Goal: Transaction & Acquisition: Purchase product/service

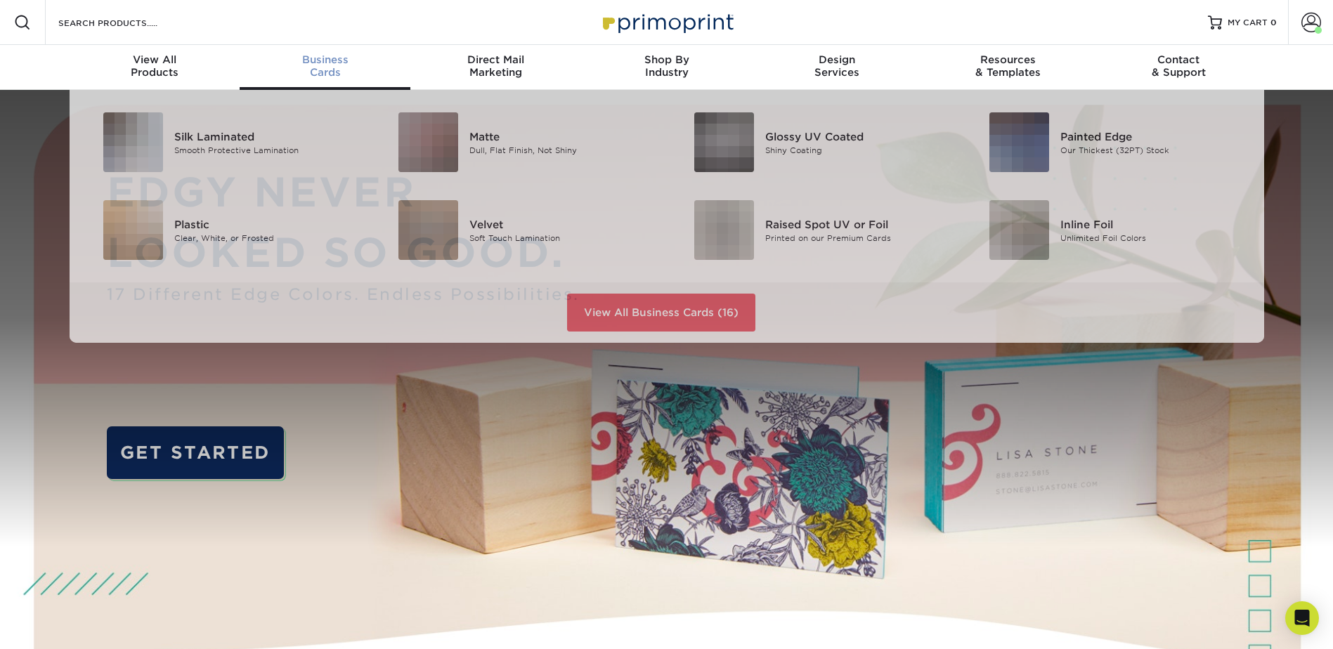
click at [315, 66] on div "Business Cards" at bounding box center [325, 65] width 171 height 25
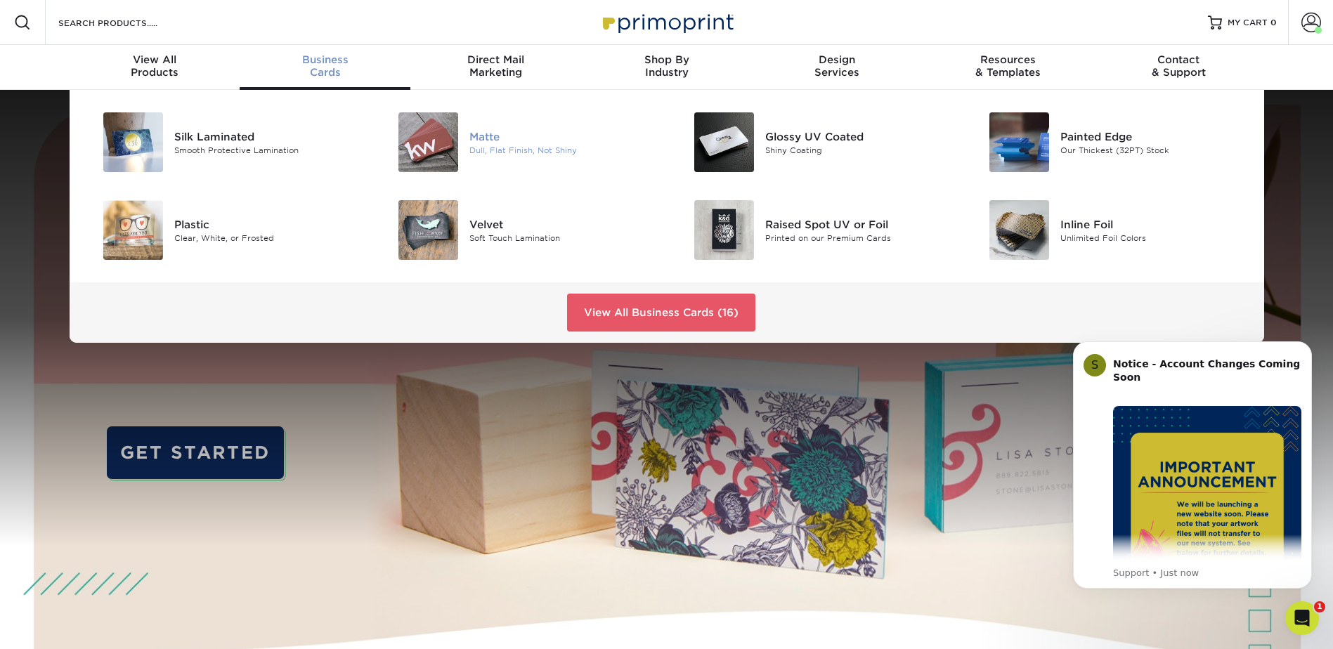
click at [447, 145] on img at bounding box center [428, 142] width 60 height 60
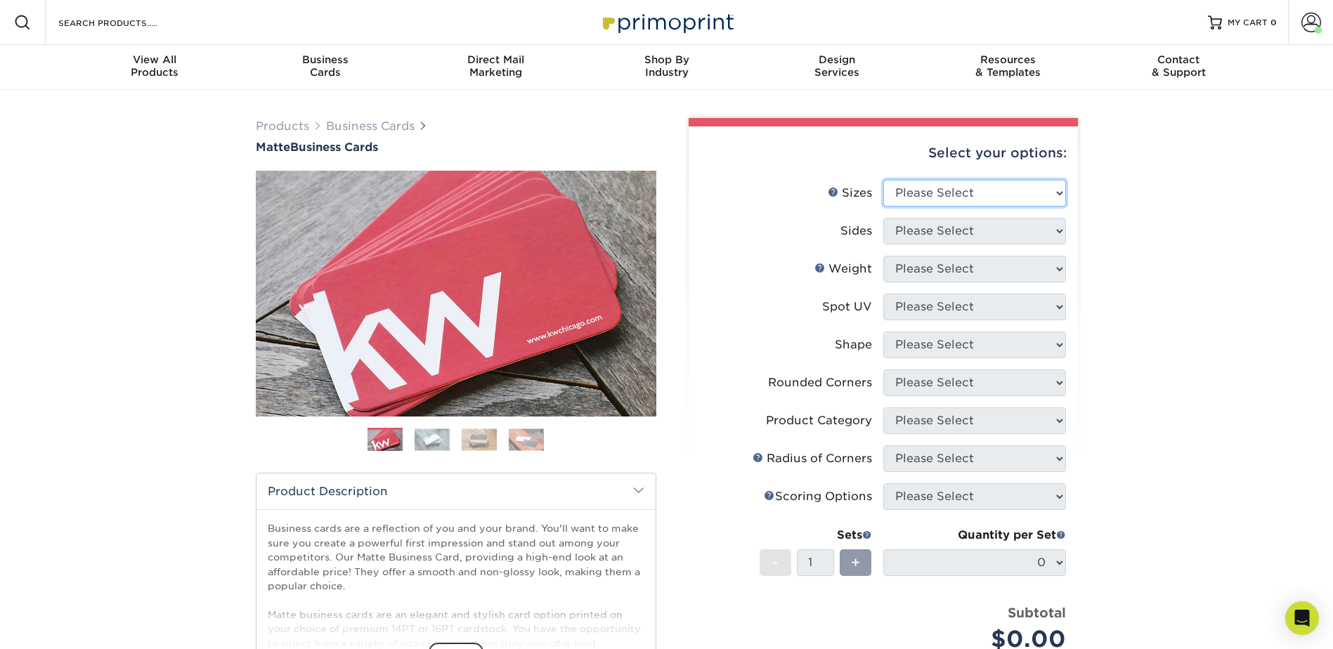
click at [958, 197] on select "Please Select 1.5" x 3.5" - Mini 1.75" x 3.5" - Mini 2" x 2" - Square 2" x 3" -…" at bounding box center [974, 193] width 183 height 27
select select "2.00x3.50"
click at [883, 180] on select "Please Select 1.5" x 3.5" - Mini 1.75" x 3.5" - Mini 2" x 2" - Square 2" x 3" -…" at bounding box center [974, 193] width 183 height 27
click at [925, 231] on select "Please Select Print Both Sides Print Front Only" at bounding box center [974, 231] width 183 height 27
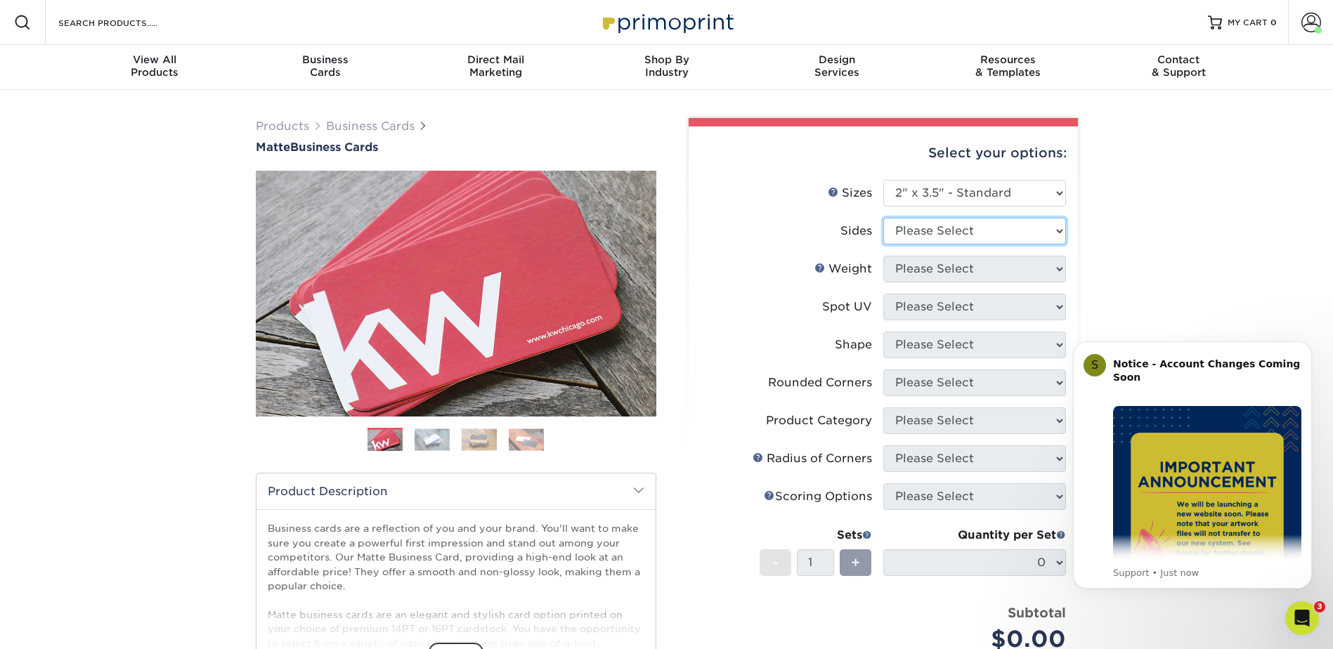
select select "13abbda7-1d64-4f25-8bb2-c179b224825d"
click at [883, 218] on select "Please Select Print Both Sides Print Front Only" at bounding box center [974, 231] width 183 height 27
click at [925, 273] on select "Please Select 16PT 14PT" at bounding box center [974, 269] width 183 height 27
select select "14PT"
click at [883, 256] on select "Please Select 16PT 14PT" at bounding box center [974, 269] width 183 height 27
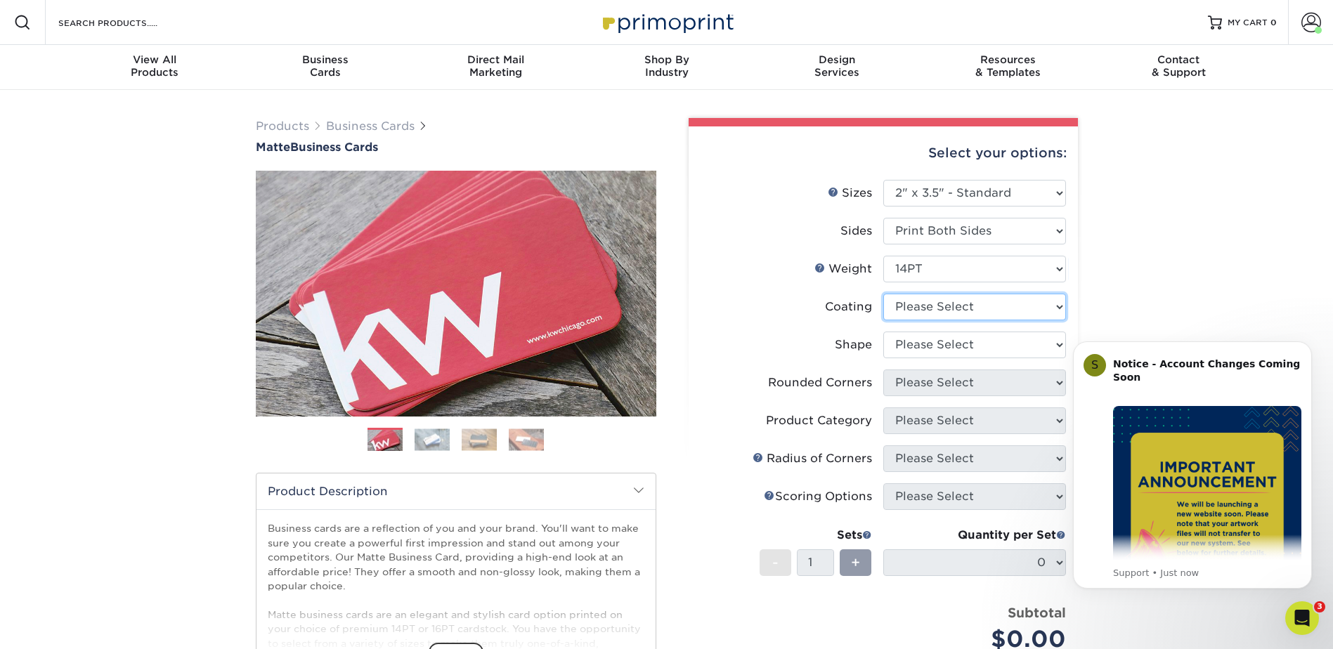
click at [925, 306] on select at bounding box center [974, 307] width 183 height 27
select select "121bb7b5-3b4d-429f-bd8d-bbf80e953313"
click at [883, 294] on select at bounding box center [974, 307] width 183 height 27
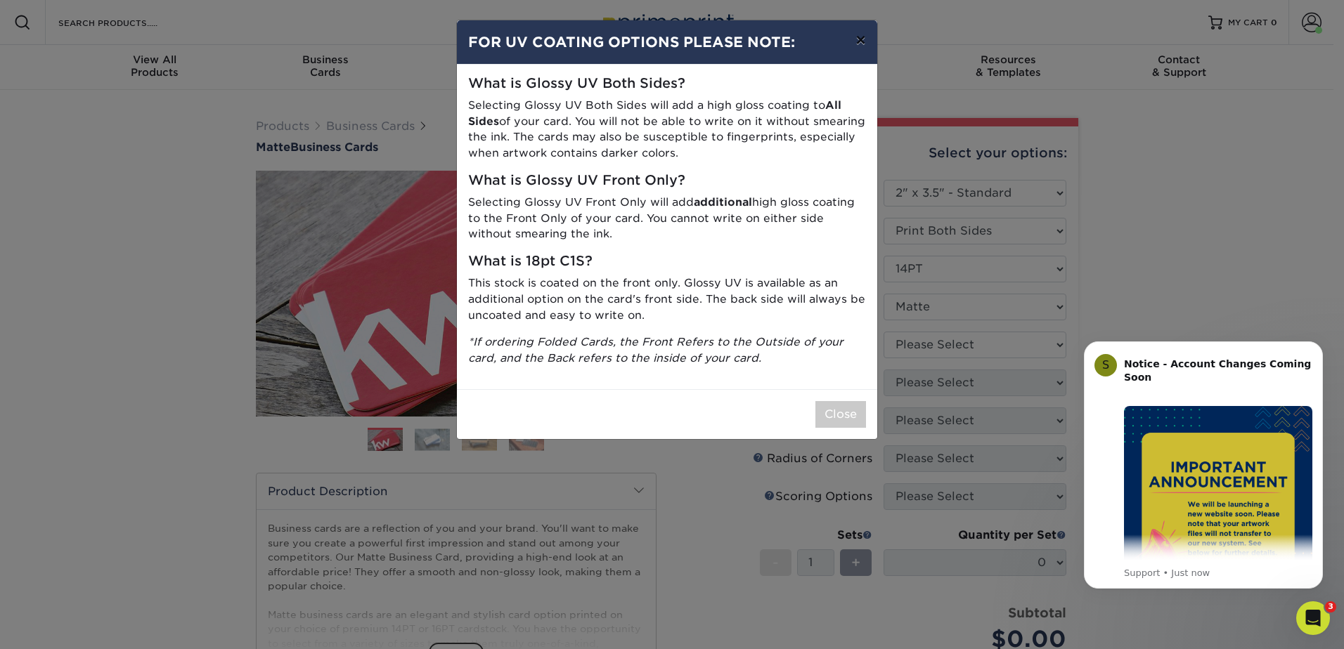
click at [857, 37] on button "×" at bounding box center [860, 39] width 32 height 39
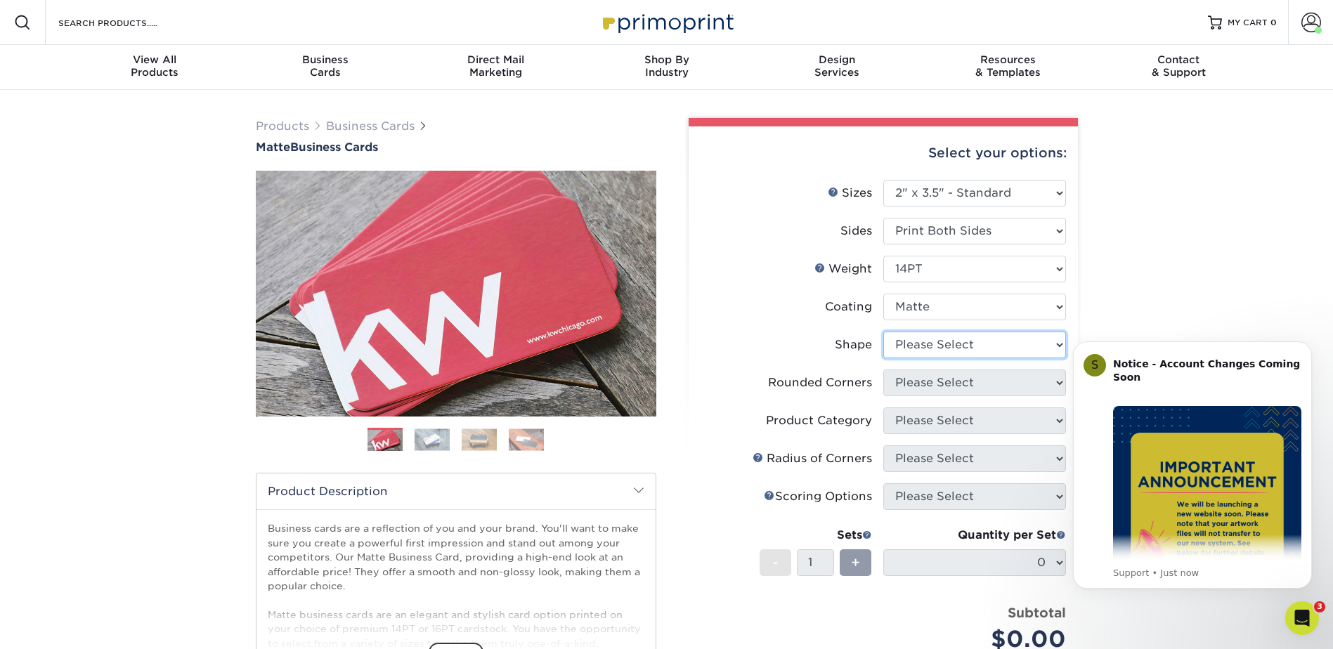
click at [928, 347] on select "Please Select Standard" at bounding box center [974, 345] width 183 height 27
select select "standard"
click at [883, 332] on select "Please Select Standard" at bounding box center [974, 345] width 183 height 27
click at [1310, 346] on icon "Dismiss notification" at bounding box center [1308, 346] width 8 height 8
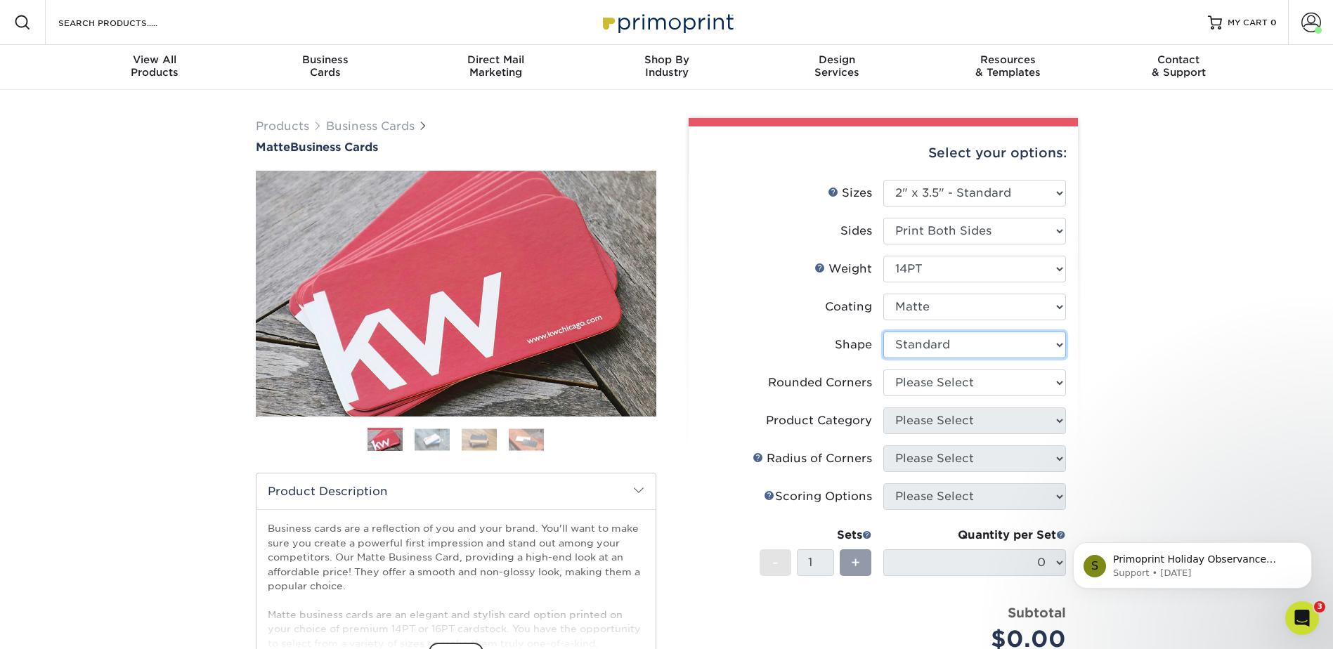
click at [928, 353] on select "Please Select Standard" at bounding box center [974, 345] width 183 height 27
click at [883, 332] on select "Please Select Standard" at bounding box center [974, 345] width 183 height 27
click at [930, 382] on select "Please Select Yes - Round 2 Corners Yes - Round 4 Corners No" at bounding box center [974, 383] width 183 height 27
select select "0"
click at [883, 370] on select "Please Select Yes - Round 2 Corners Yes - Round 4 Corners No" at bounding box center [974, 383] width 183 height 27
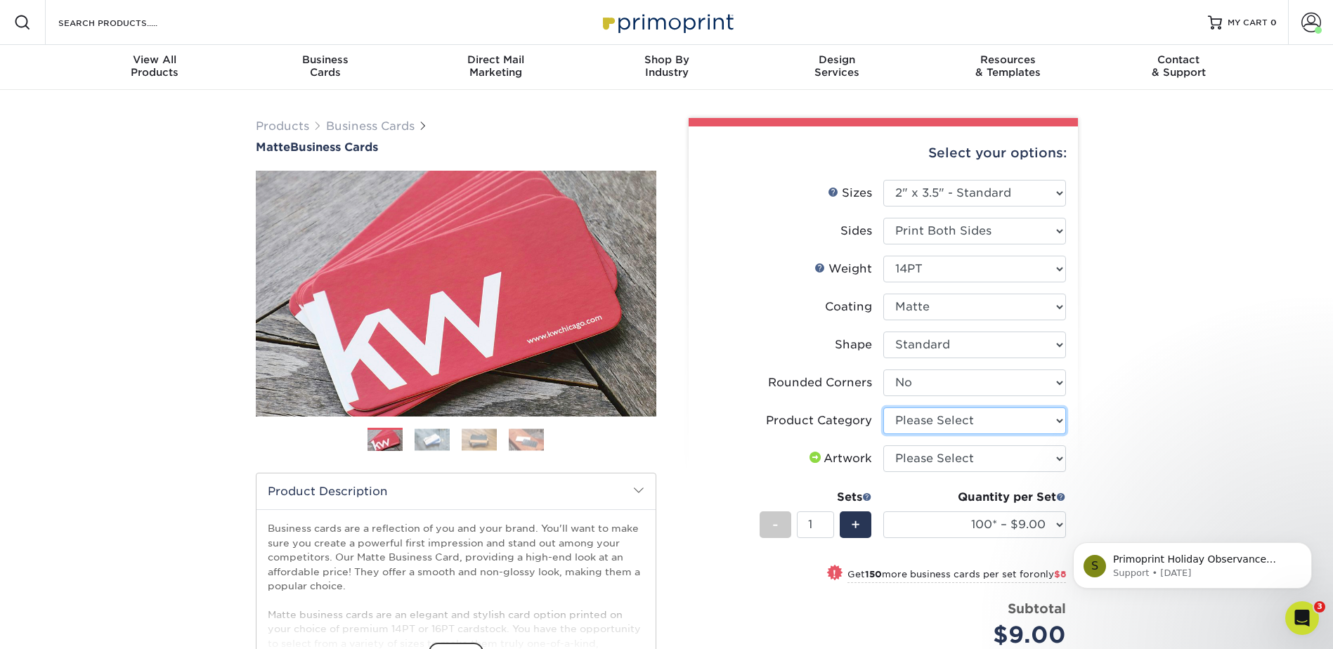
click at [916, 423] on select "Please Select Business Cards" at bounding box center [974, 421] width 183 height 27
select select "3b5148f1-0588-4f88-a218-97bcfdce65c1"
click at [883, 408] on select "Please Select Business Cards" at bounding box center [974, 421] width 183 height 27
click at [935, 452] on select "Please Select I will upload files I need a design - $100" at bounding box center [974, 459] width 183 height 27
select select "upload"
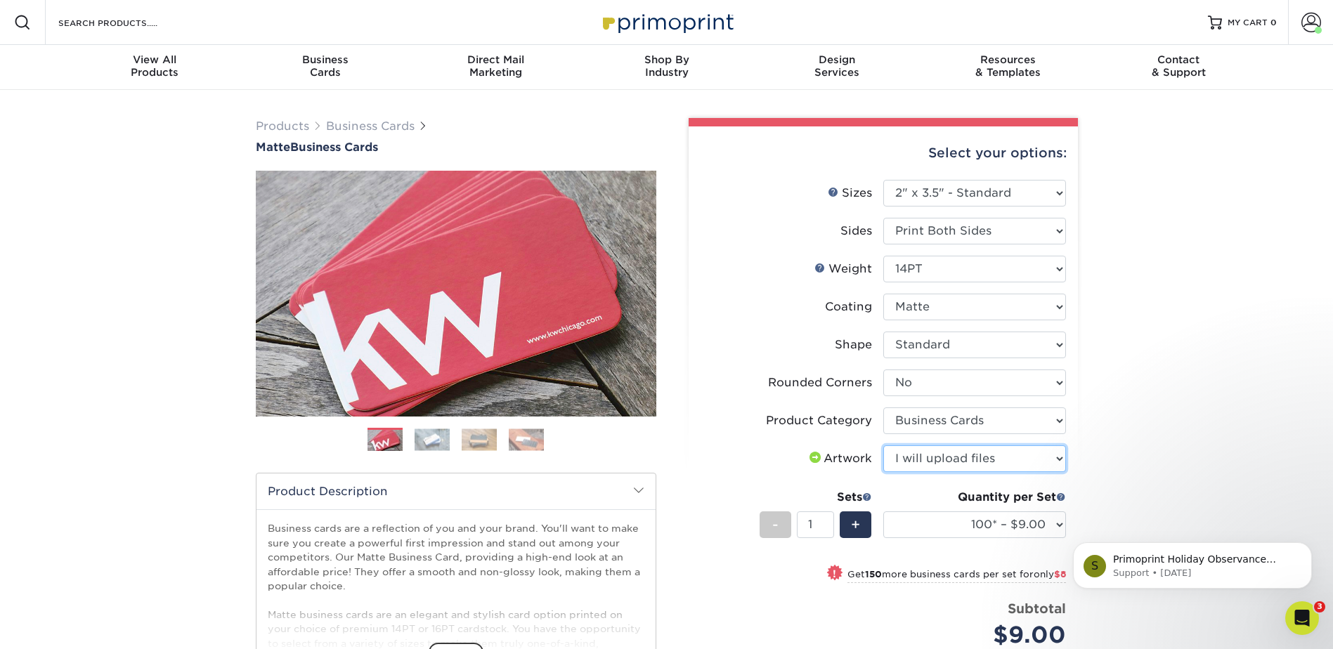
click at [883, 446] on select "Please Select I will upload files I need a design - $100" at bounding box center [974, 459] width 183 height 27
click at [861, 527] on div "+" at bounding box center [856, 525] width 32 height 27
type input "2"
click html "S Primoprint Holiday Observance Please note that our customer service departmen…"
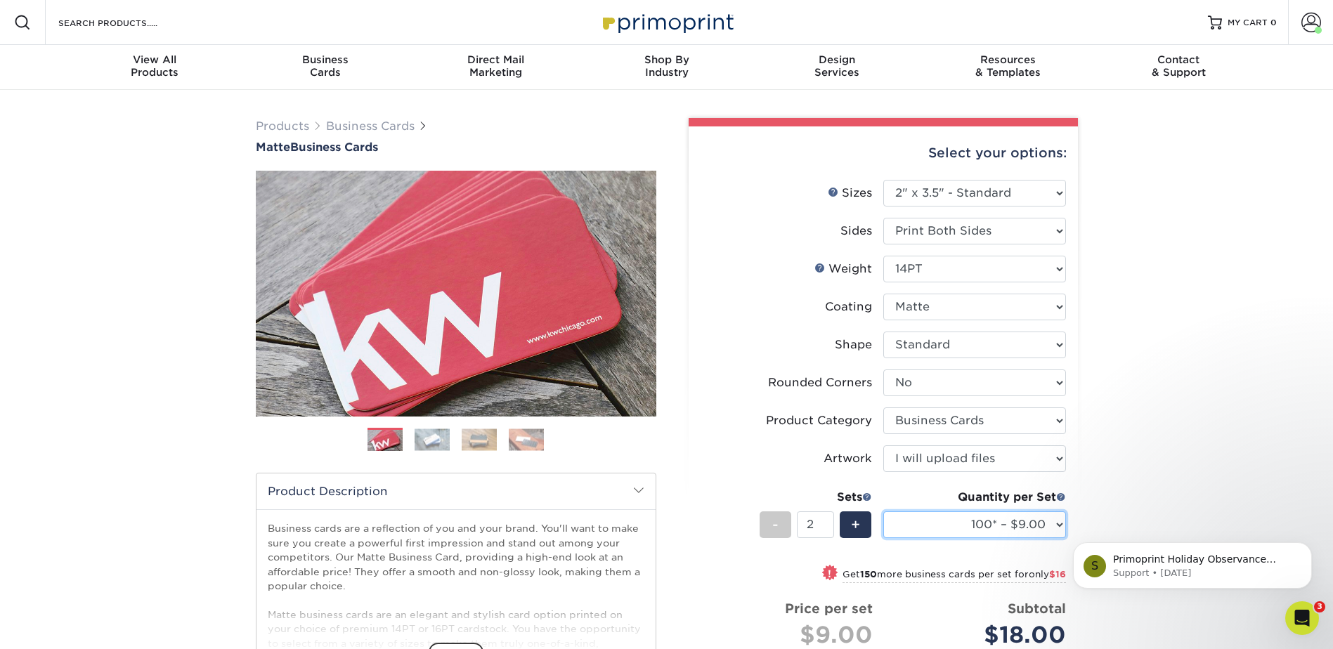
click at [1058, 526] on select "100* – $9.00 250* – $17.00 500 – $33.00 1000 – $42.00 2500 – $75.00 5000 – $143…" at bounding box center [974, 525] width 183 height 27
select select "500 – $33.00"
click at [883, 512] on select "100* – $9.00 250* – $17.00 500 – $33.00 1000 – $42.00 2500 – $75.00 5000 – $143…" at bounding box center [974, 525] width 183 height 27
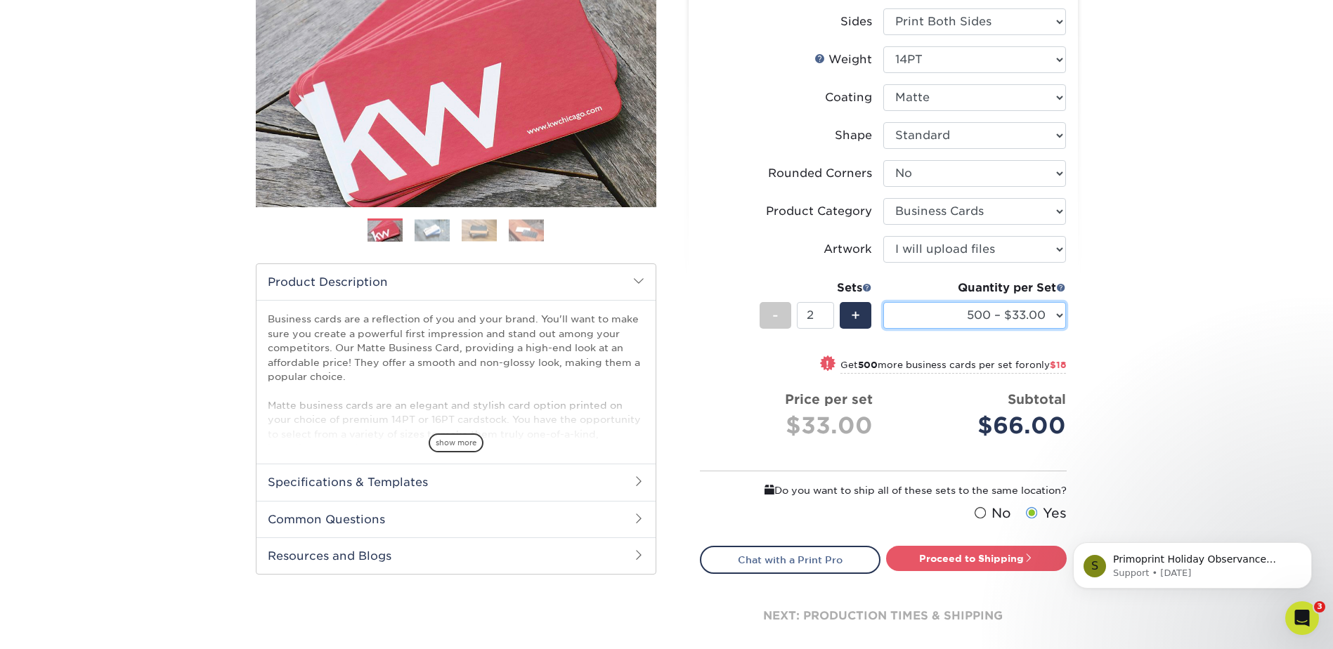
scroll to position [211, 0]
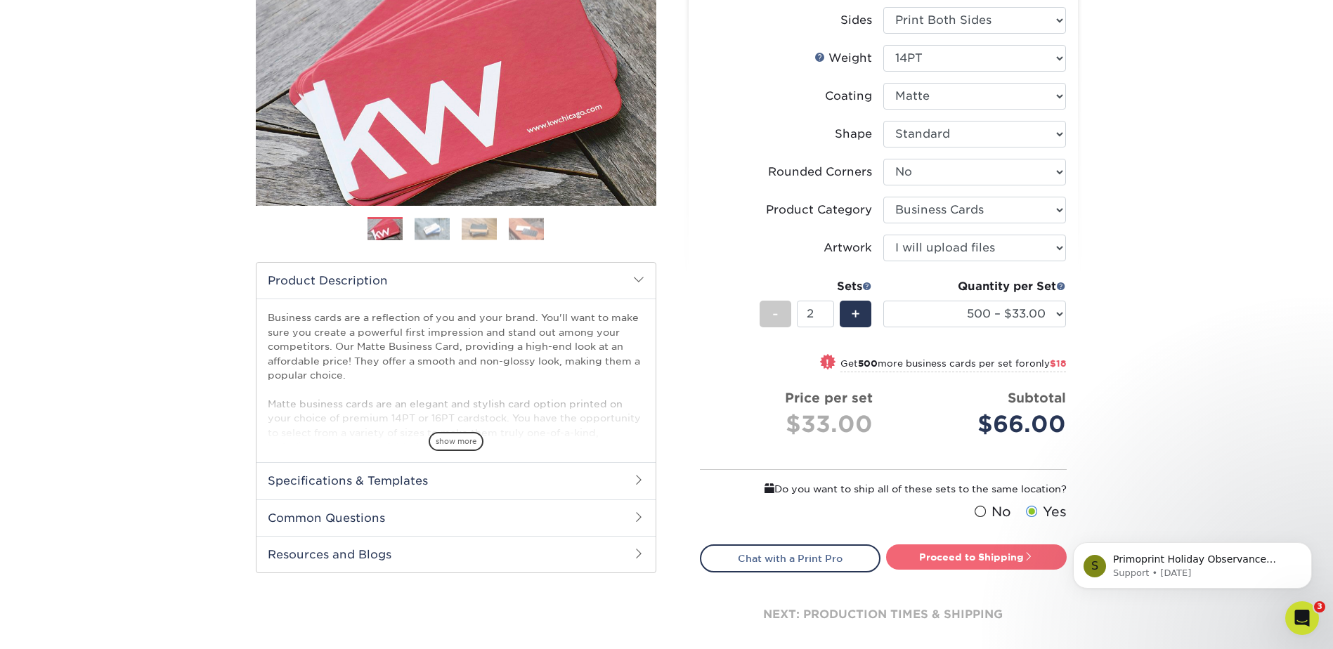
click at [954, 560] on link "Proceed to Shipping" at bounding box center [976, 557] width 181 height 25
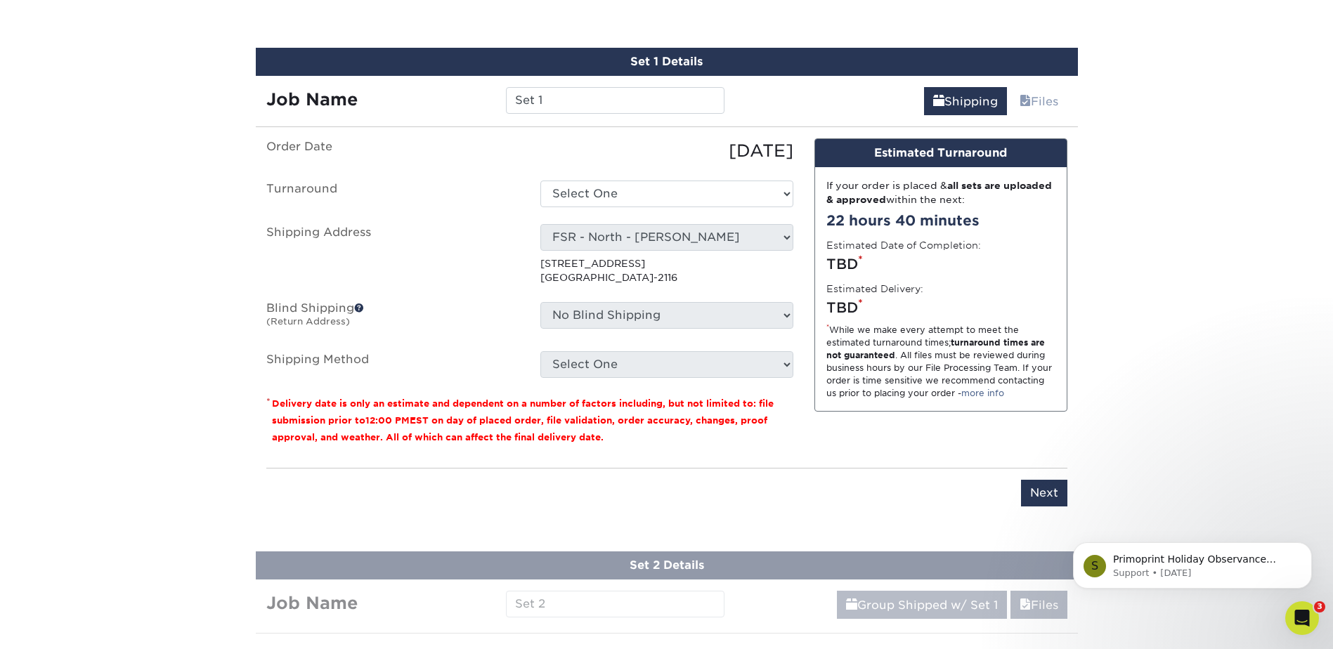
scroll to position [793, 0]
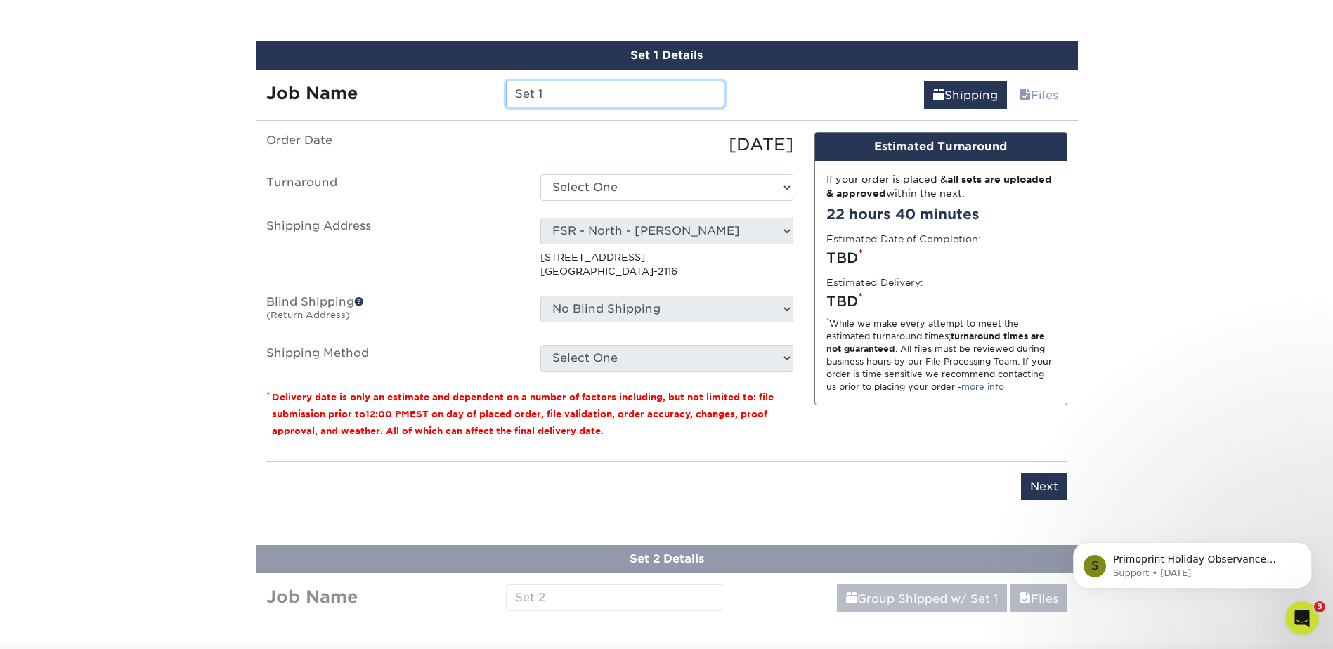
click at [559, 99] on input "Set 1" at bounding box center [615, 94] width 219 height 27
drag, startPoint x: 560, startPoint y: 96, endPoint x: 493, endPoint y: 101, distance: 67.7
click at [493, 101] on div "Job Name Set 1" at bounding box center [496, 94] width 480 height 27
type input "Natalie Hoffman"
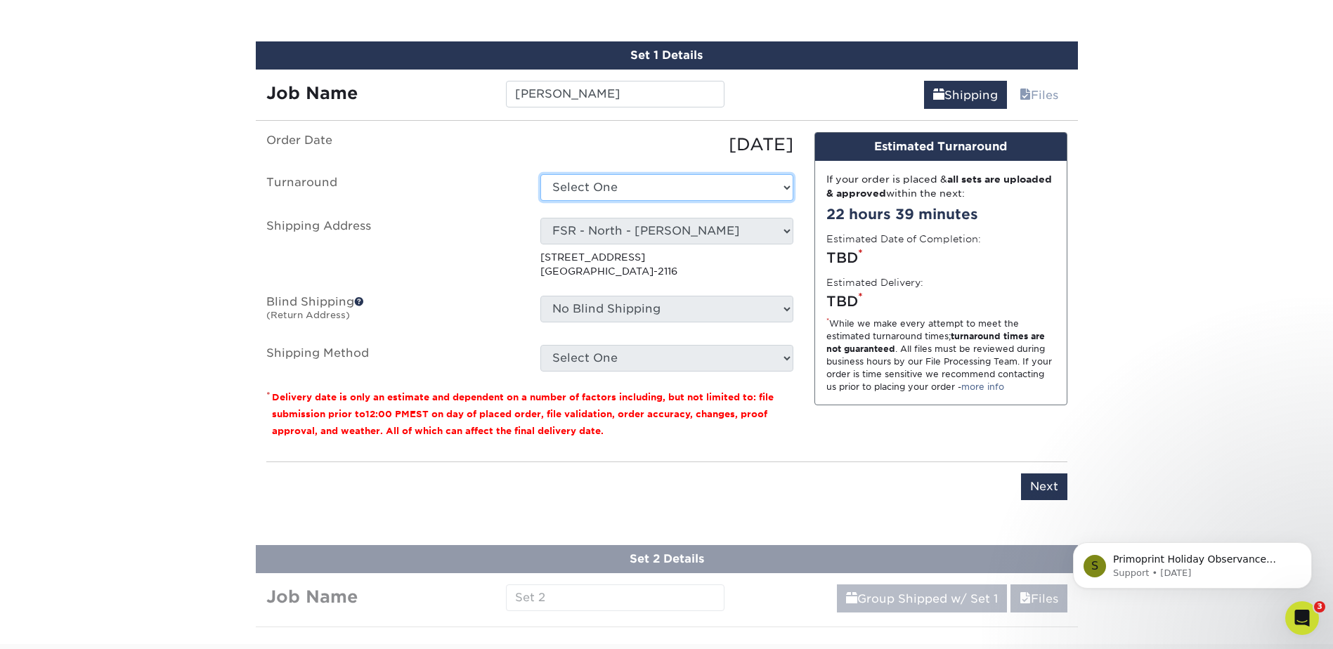
click at [721, 192] on select "Select One 2-4 Business Days 2 Day Next Business Day" at bounding box center [666, 187] width 253 height 27
select select "4593e6bc-33d2-4cf1-a66b-d77e9d82a3cc"
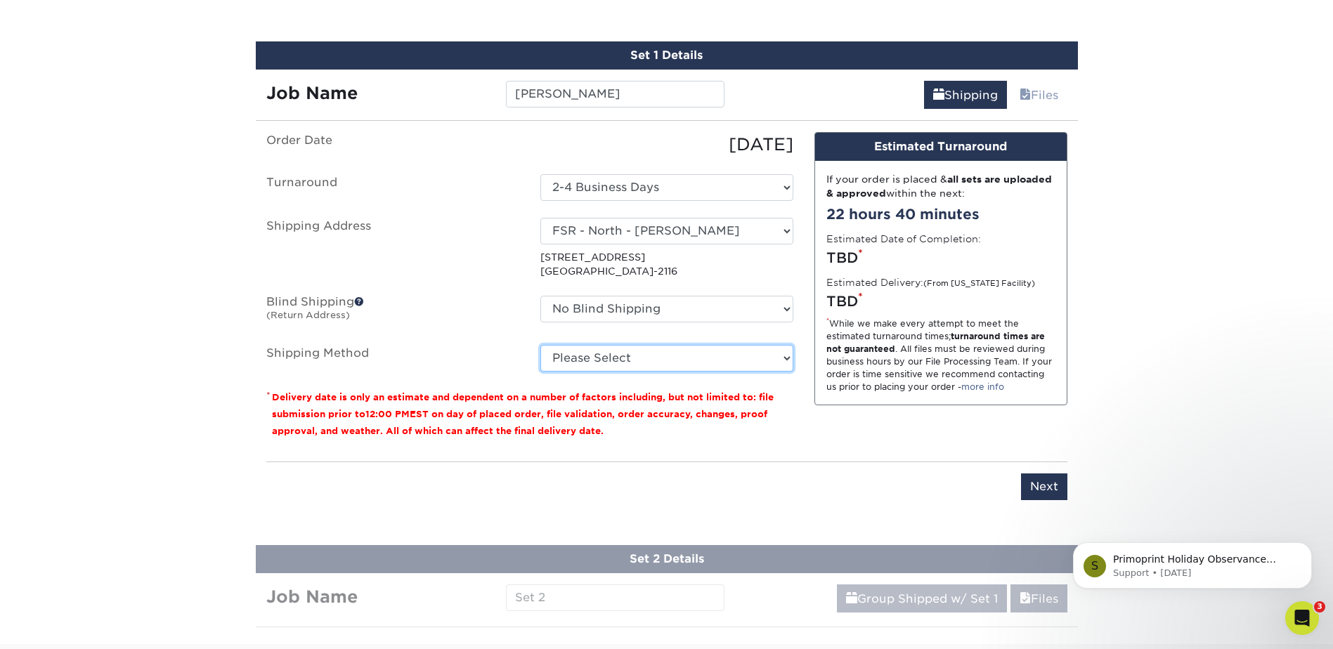
click at [601, 360] on select "Please Select Ground Shipping (+$14.96) 3 Day Shipping Service (+$15.34) 2 Day …" at bounding box center [666, 358] width 253 height 27
select select "03"
click at [540, 345] on select "Please Select Ground Shipping (+$14.96) 3 Day Shipping Service (+$15.34) 2 Day …" at bounding box center [666, 358] width 253 height 27
click at [1059, 491] on input "Next" at bounding box center [1044, 487] width 46 height 27
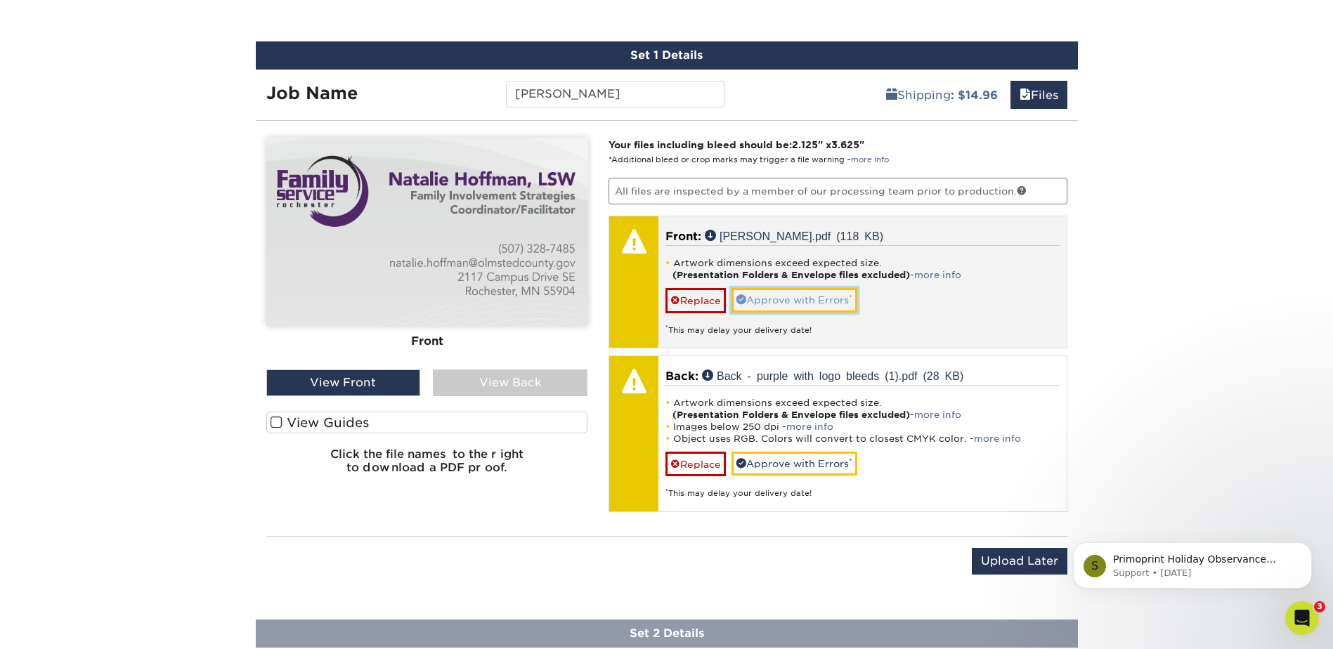
click at [771, 306] on link "Approve with Errors *" at bounding box center [795, 300] width 126 height 24
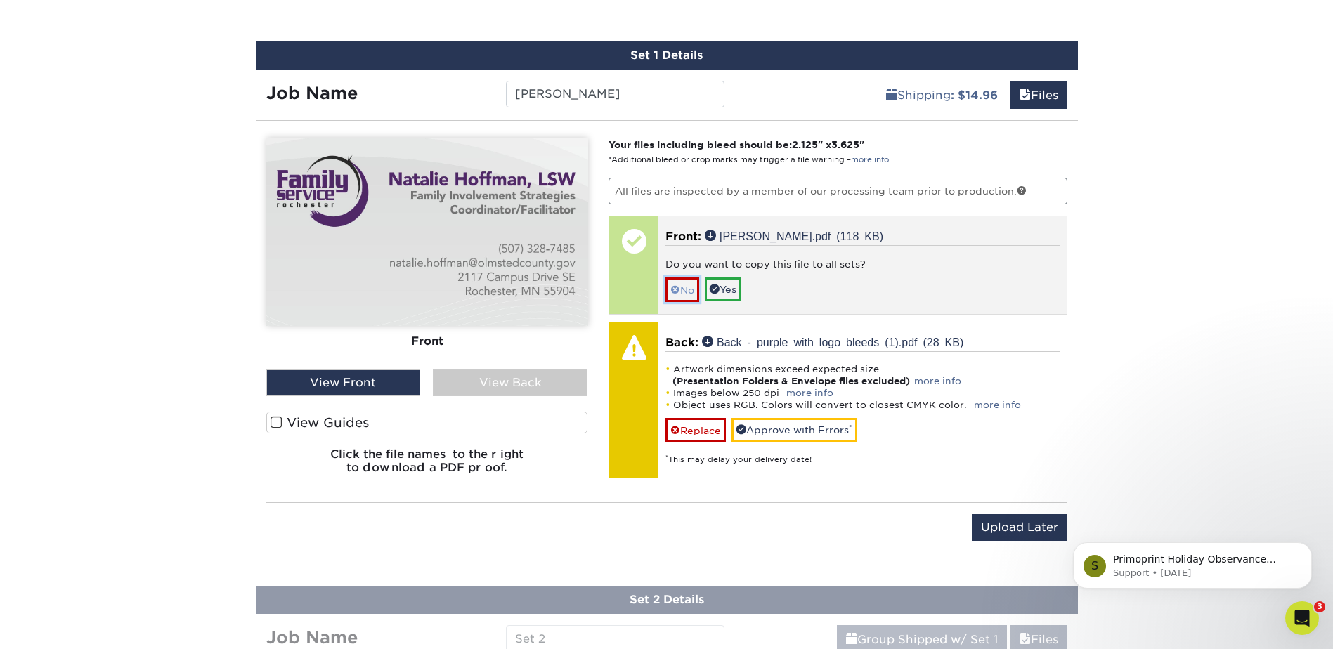
click at [685, 294] on link "No" at bounding box center [682, 290] width 34 height 25
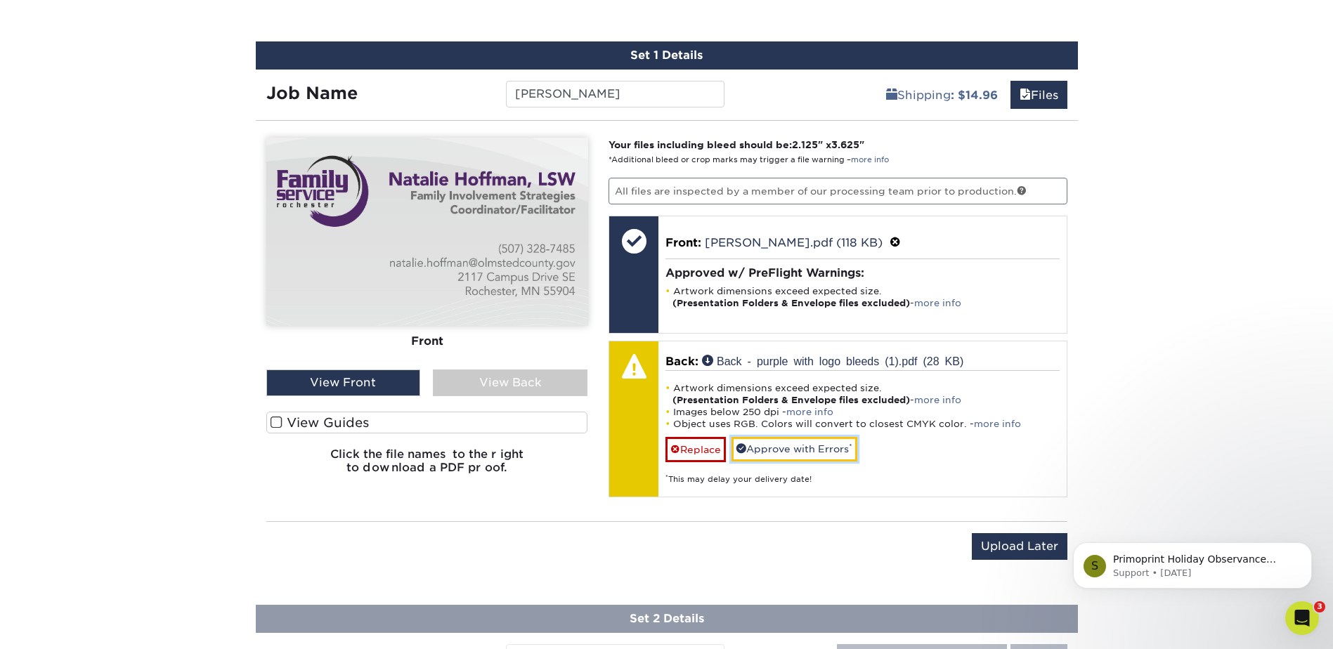
click at [805, 454] on link "Approve with Errors *" at bounding box center [795, 449] width 126 height 24
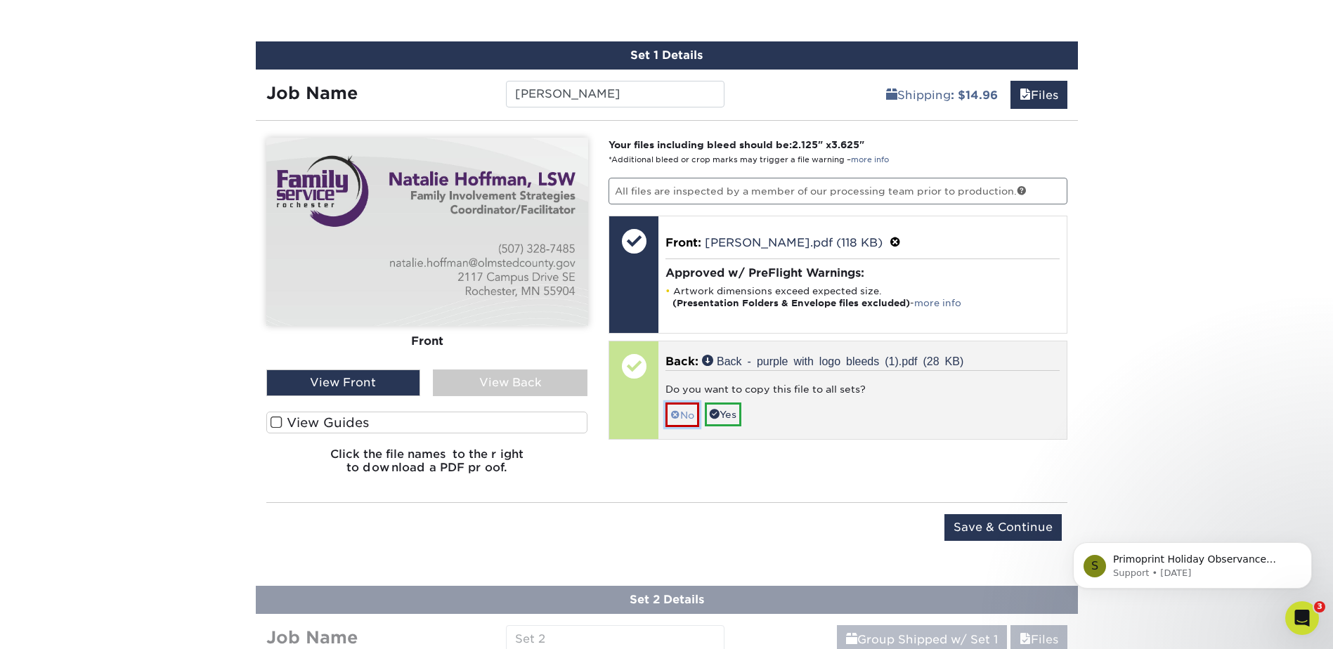
click at [684, 417] on link "No" at bounding box center [682, 415] width 34 height 25
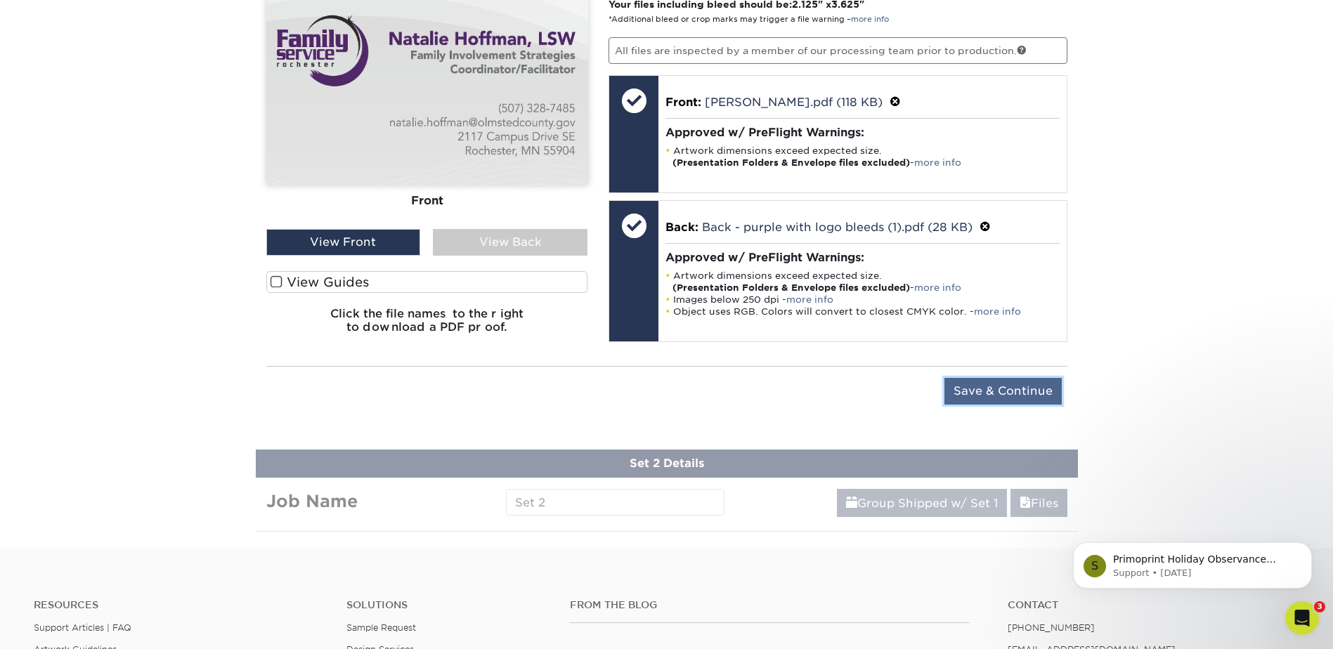
click at [1013, 390] on input "Save & Continue" at bounding box center [1002, 391] width 117 height 27
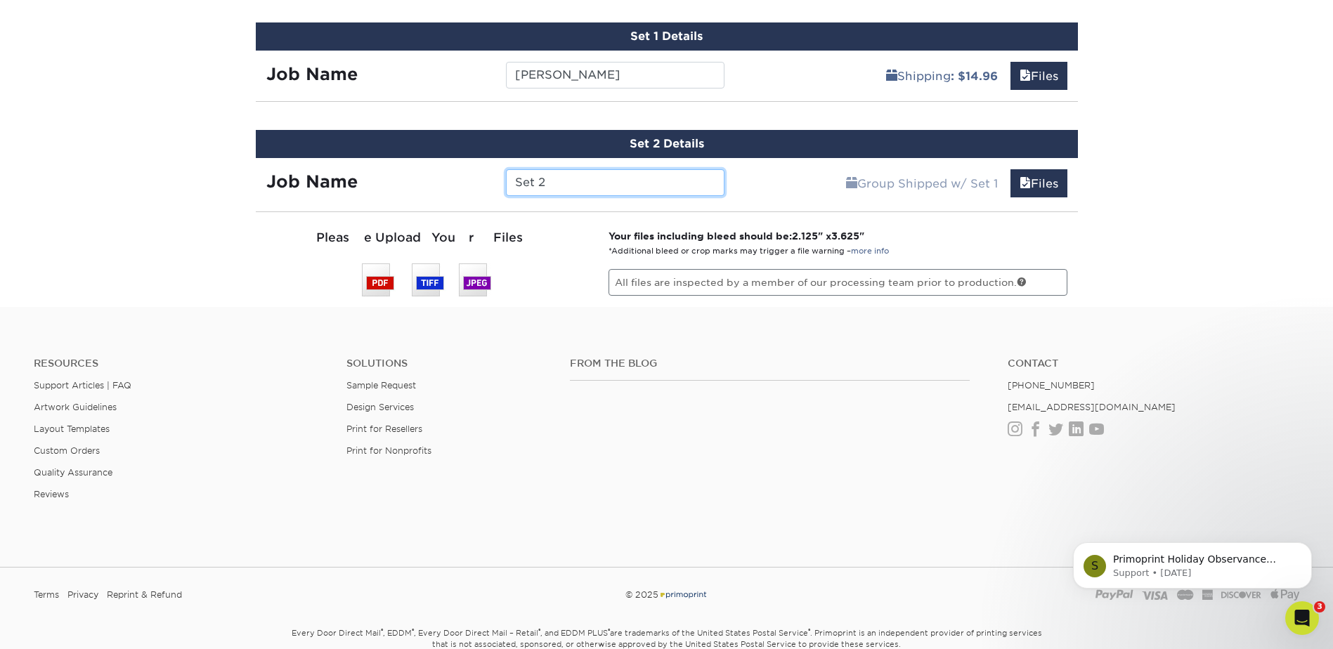
scroll to position [923, 0]
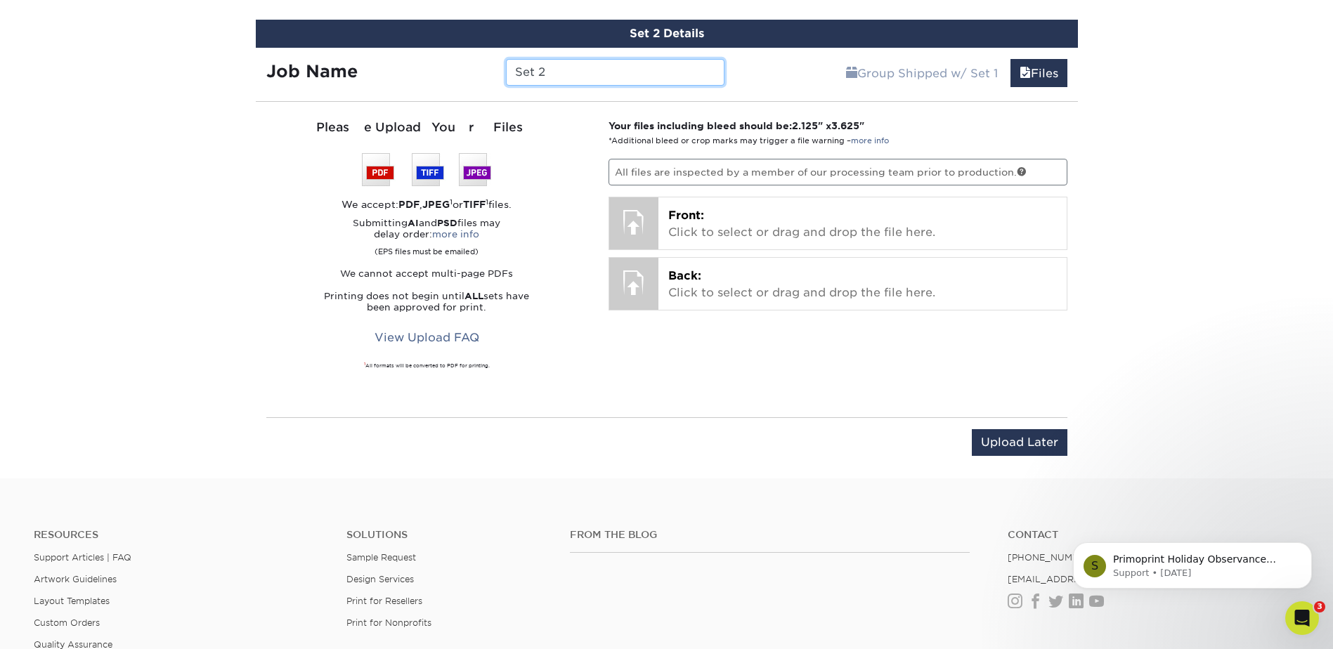
drag, startPoint x: 558, startPoint y: 71, endPoint x: 508, endPoint y: 75, distance: 50.1
click at [508, 75] on input "Set 2" at bounding box center [615, 72] width 219 height 27
type input "Travis Campbell"
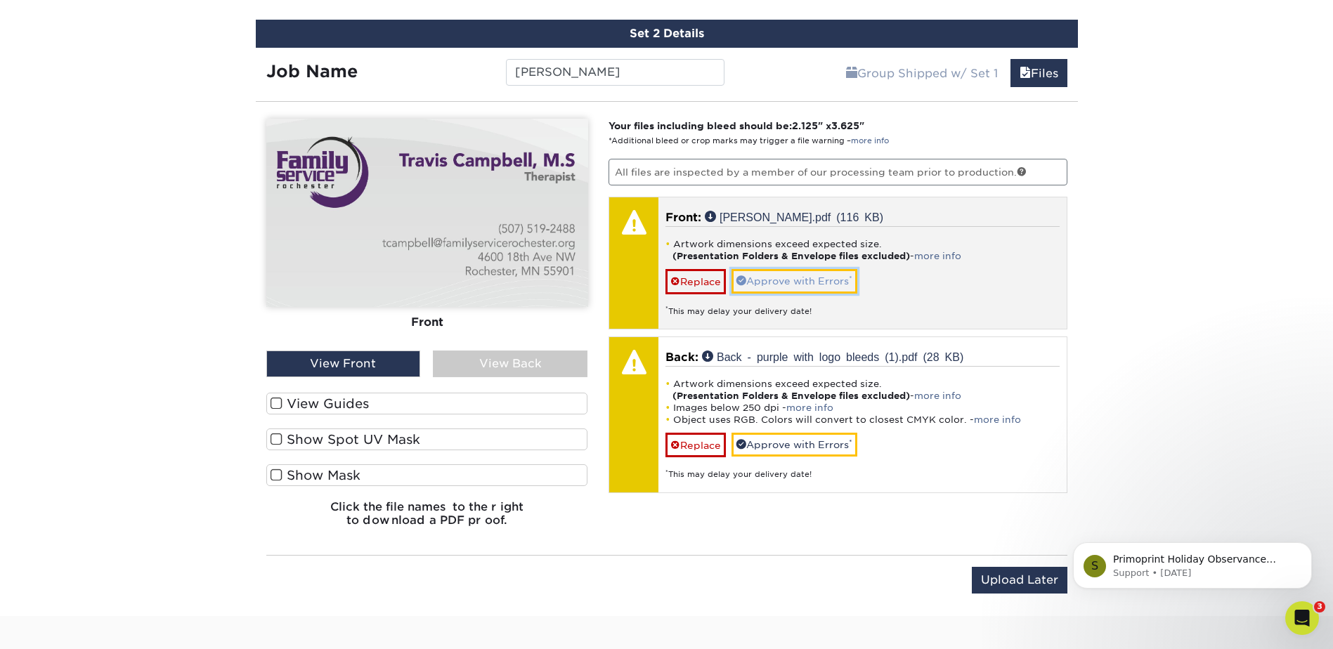
click at [774, 282] on link "Approve with Errors *" at bounding box center [795, 281] width 126 height 24
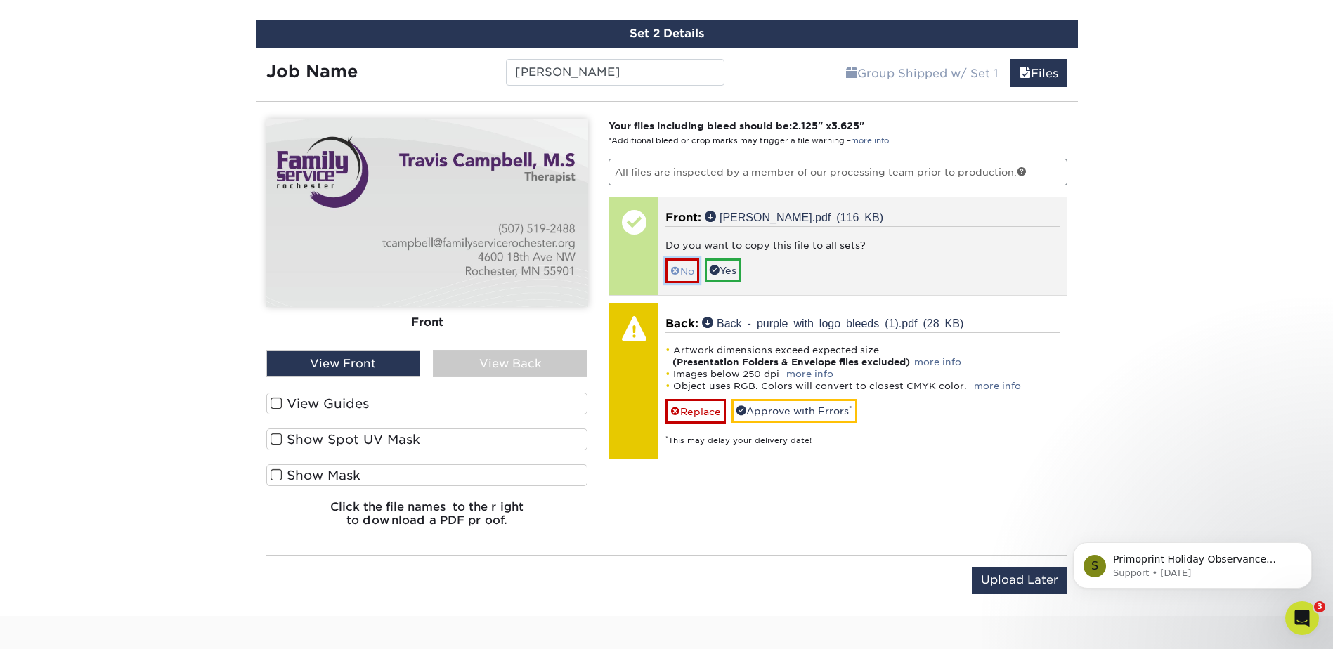
click at [675, 273] on span at bounding box center [675, 271] width 10 height 11
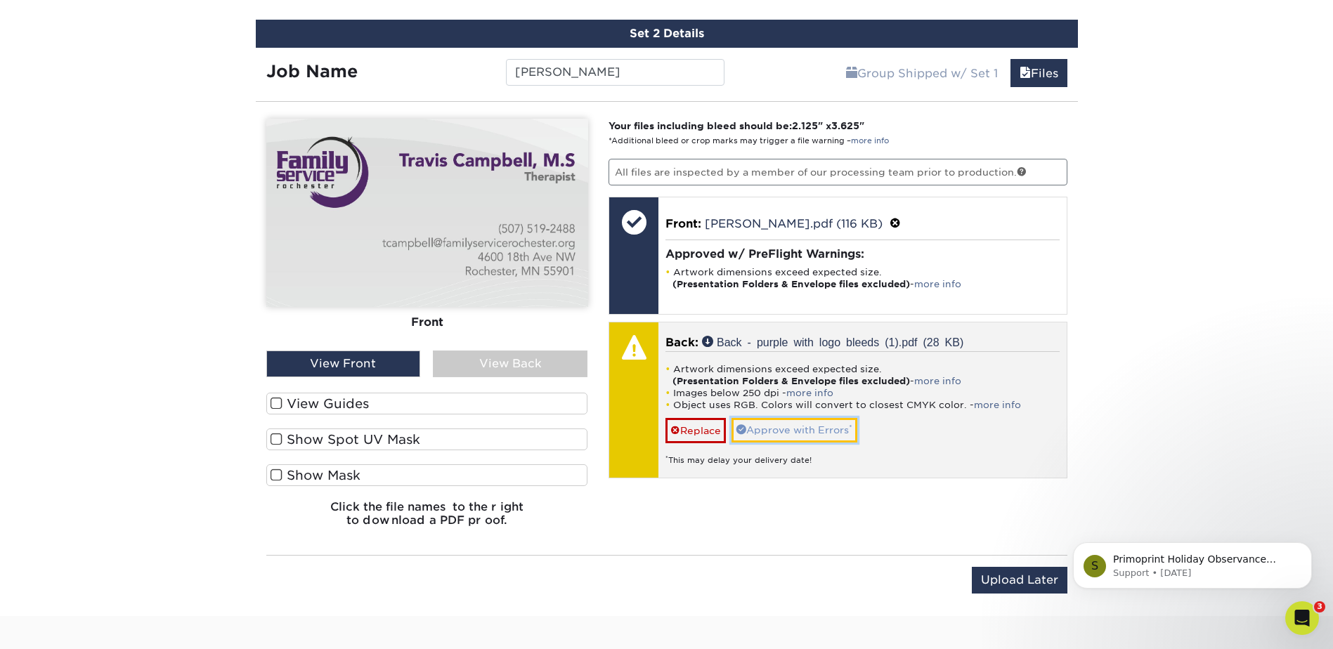
click at [798, 435] on link "Approve with Errors *" at bounding box center [795, 430] width 126 height 24
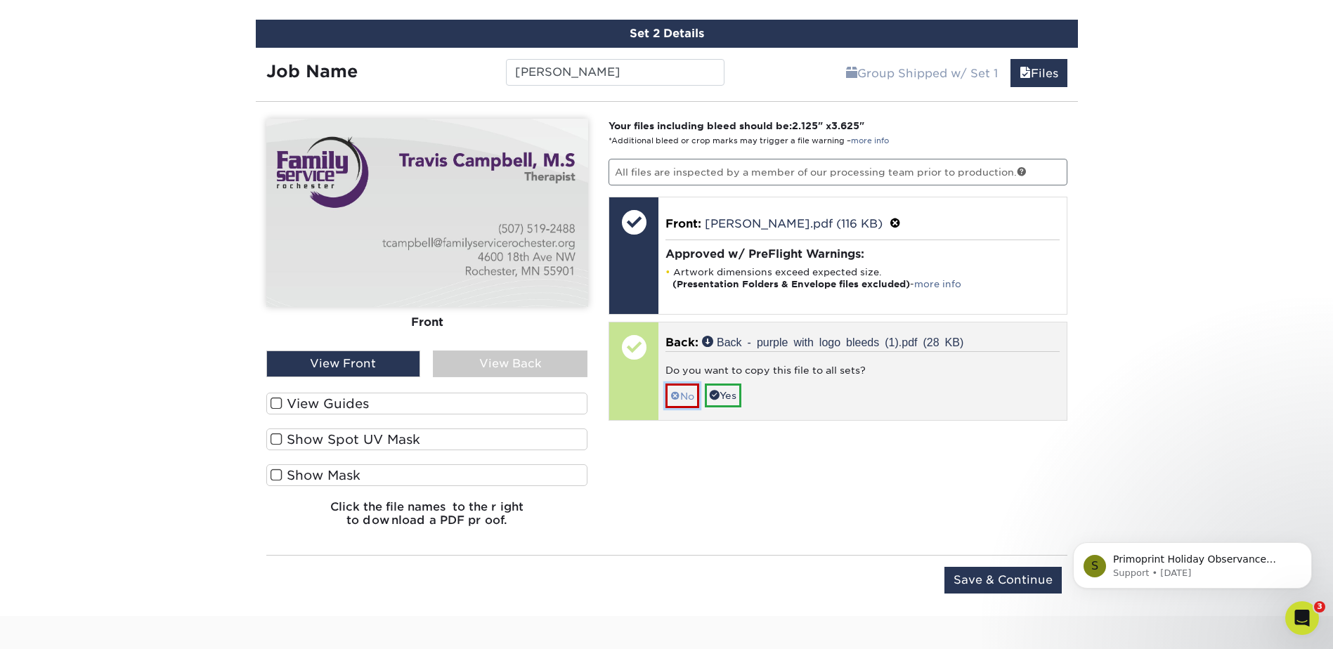
click at [683, 399] on link "No" at bounding box center [682, 396] width 34 height 25
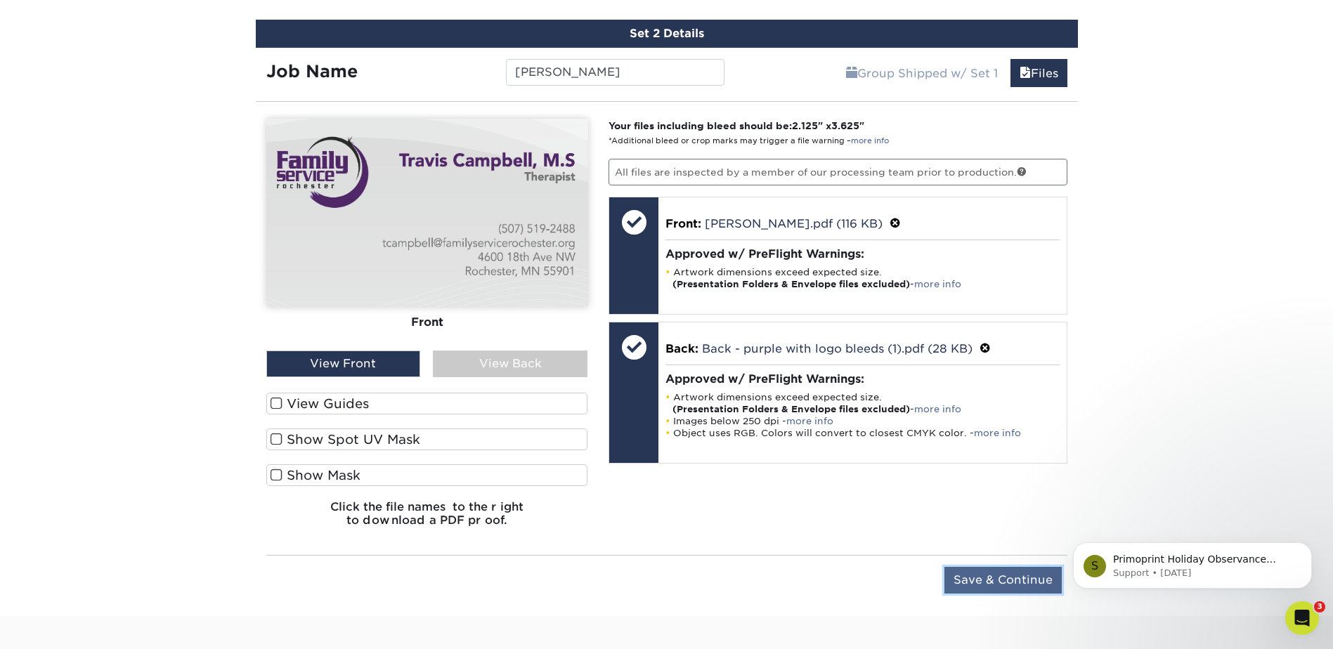
click at [971, 583] on input "Save & Continue" at bounding box center [1002, 580] width 117 height 27
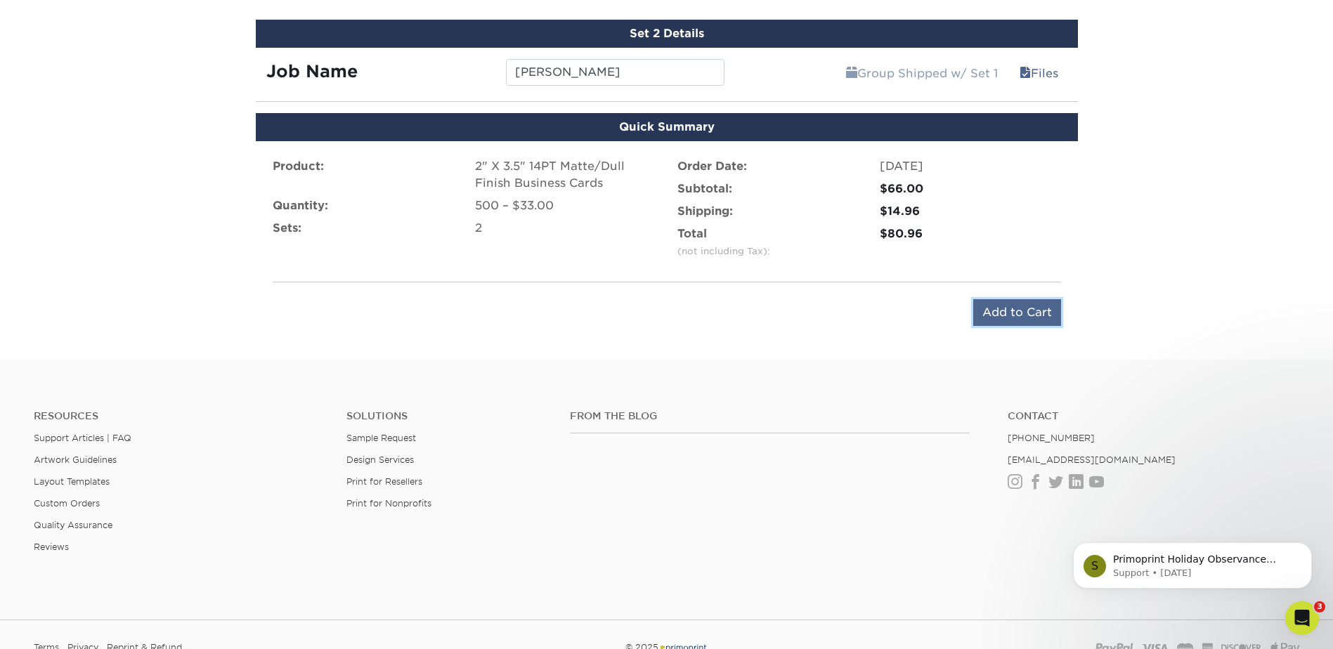
click at [980, 320] on input "Add to Cart" at bounding box center [1017, 312] width 88 height 27
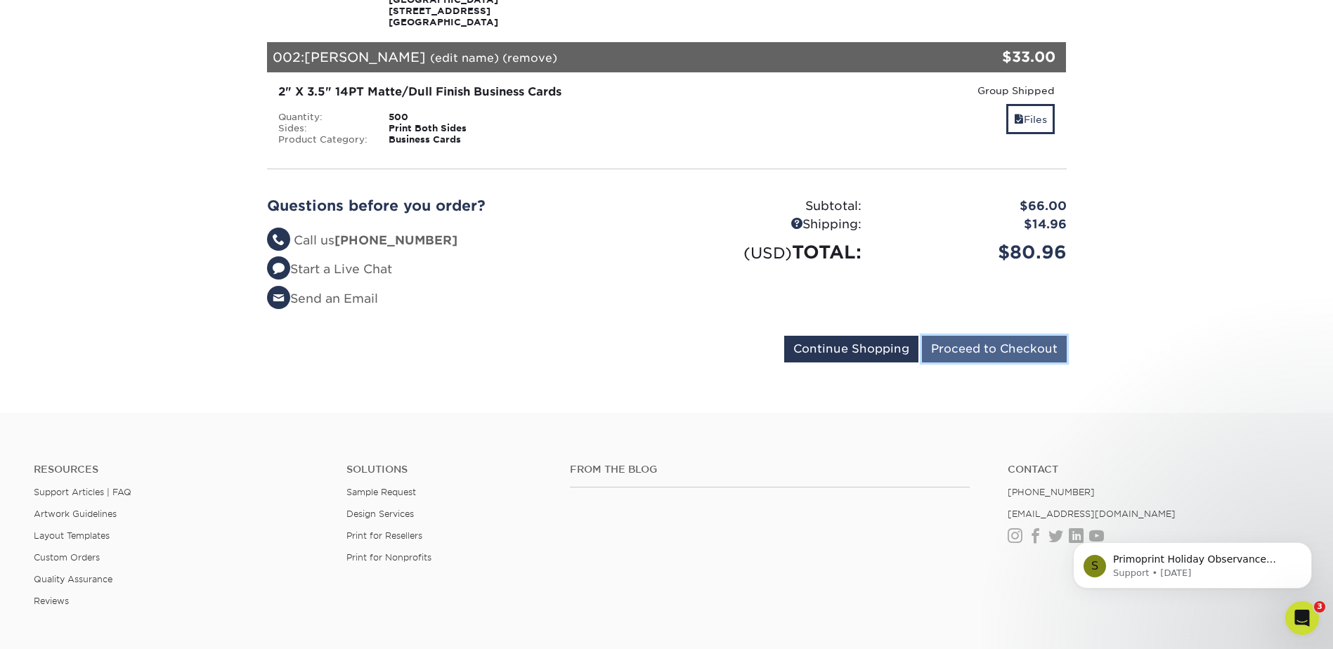
click at [978, 337] on input "Proceed to Checkout" at bounding box center [994, 349] width 145 height 27
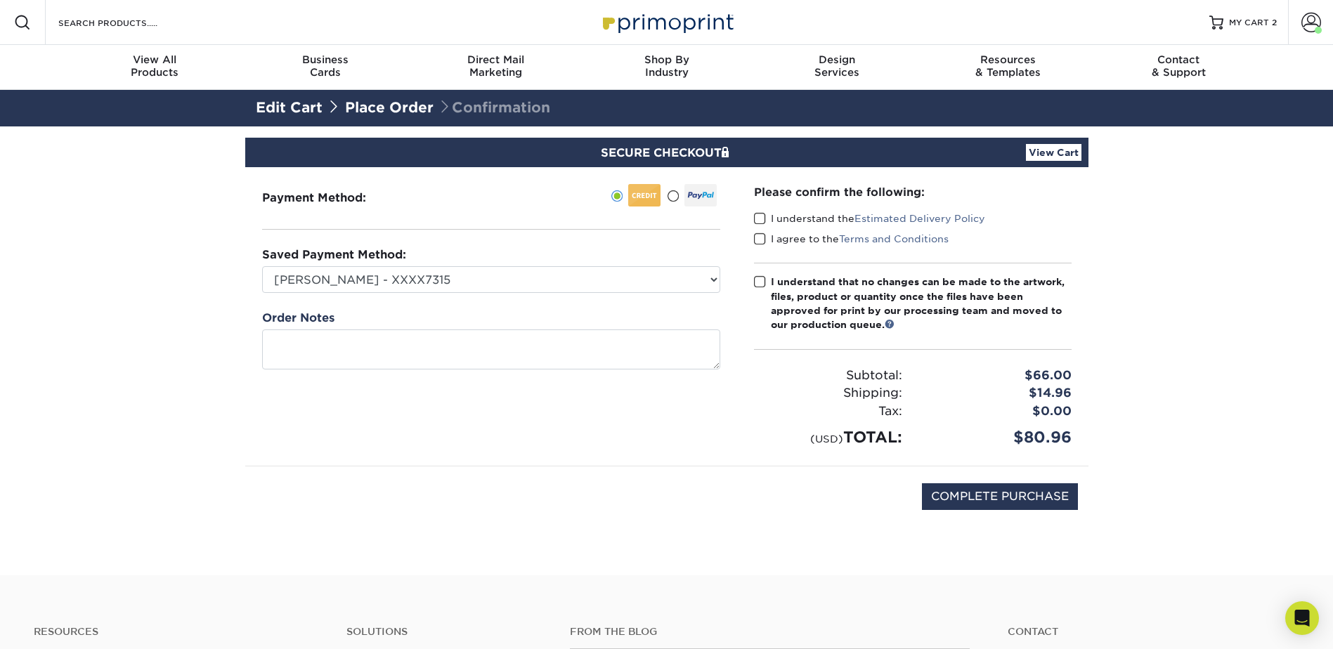
click at [763, 221] on span at bounding box center [760, 218] width 12 height 13
click at [0, 0] on input "I understand the Estimated Delivery Policy" at bounding box center [0, 0] width 0 height 0
click at [762, 236] on span at bounding box center [760, 239] width 12 height 13
click at [0, 0] on input "I agree to the Terms and Conditions" at bounding box center [0, 0] width 0 height 0
click at [760, 279] on span at bounding box center [760, 281] width 12 height 13
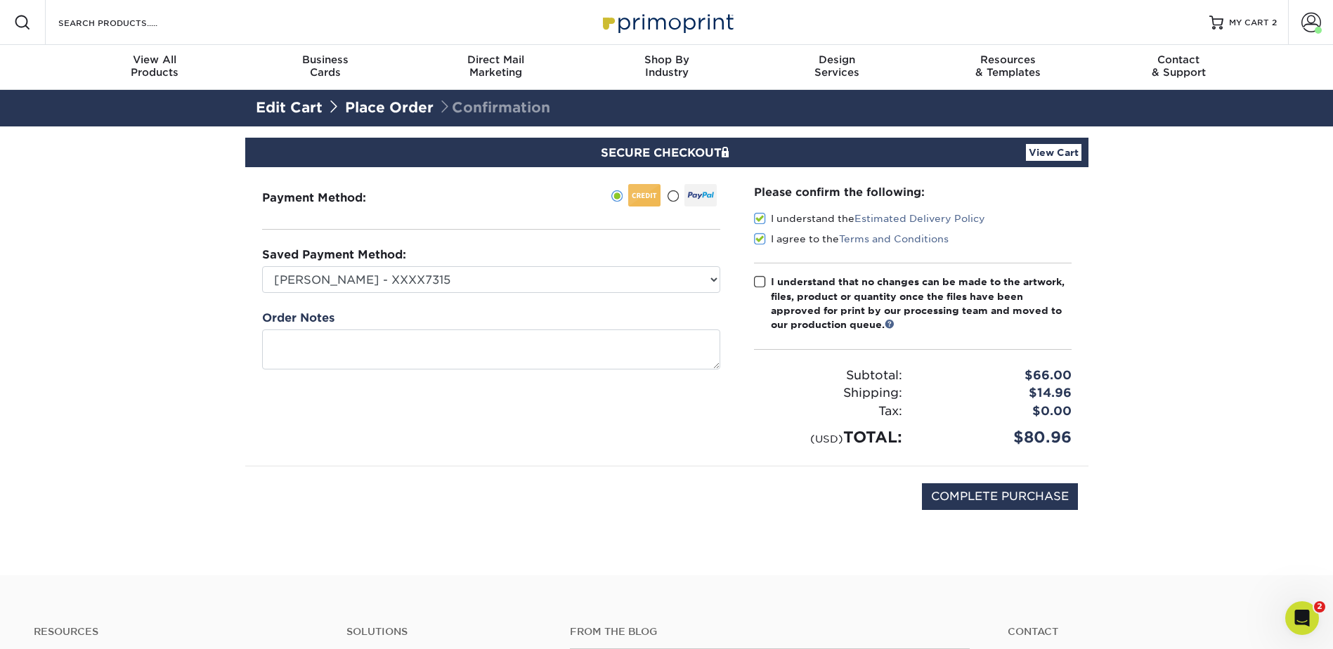
click at [0, 0] on input "I understand that no changes can be made to the artwork, files, product or quan…" at bounding box center [0, 0] width 0 height 0
click at [954, 504] on input "COMPLETE PURCHASE" at bounding box center [1000, 496] width 156 height 27
type input "PROCESSING, PLEASE WAIT..."
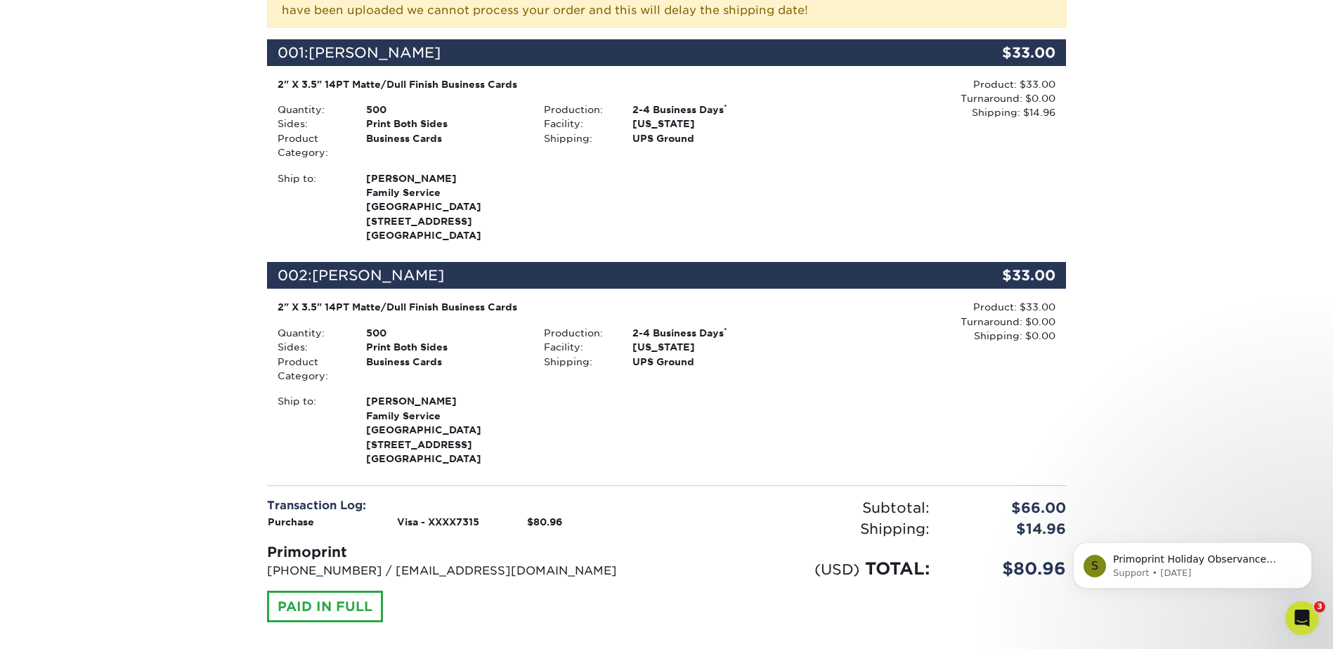
scroll to position [632, 0]
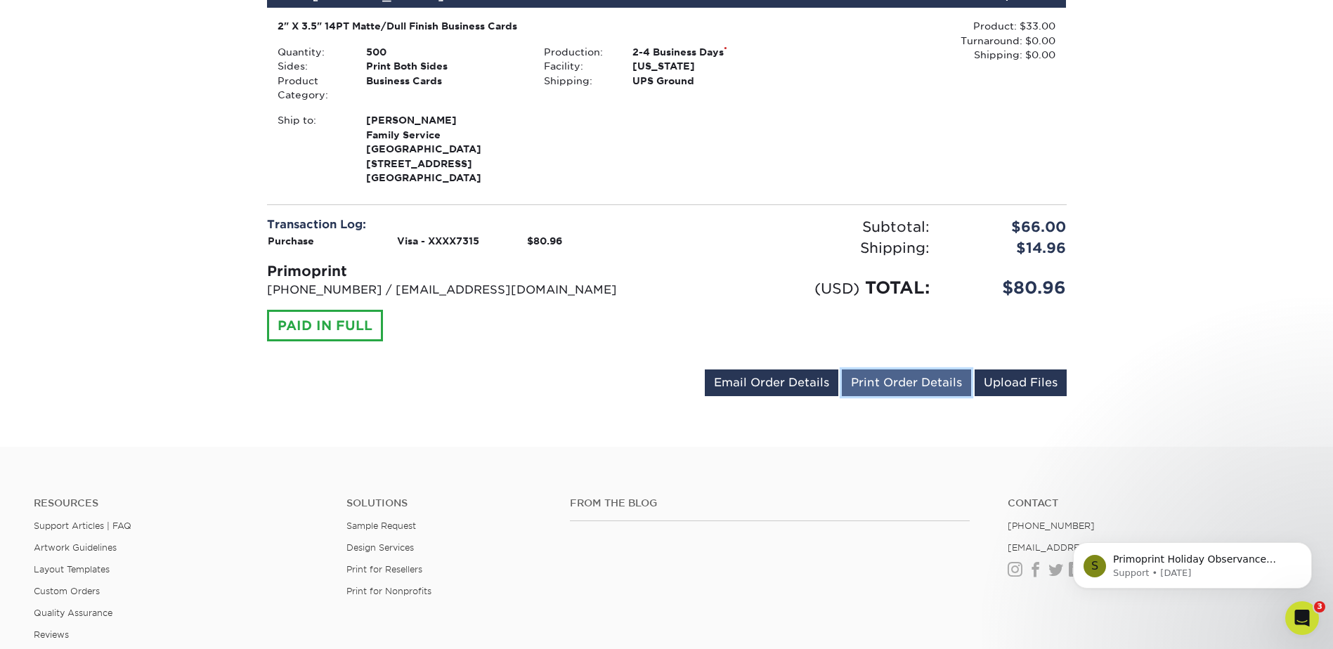
click at [920, 370] on link "Print Order Details" at bounding box center [906, 383] width 129 height 27
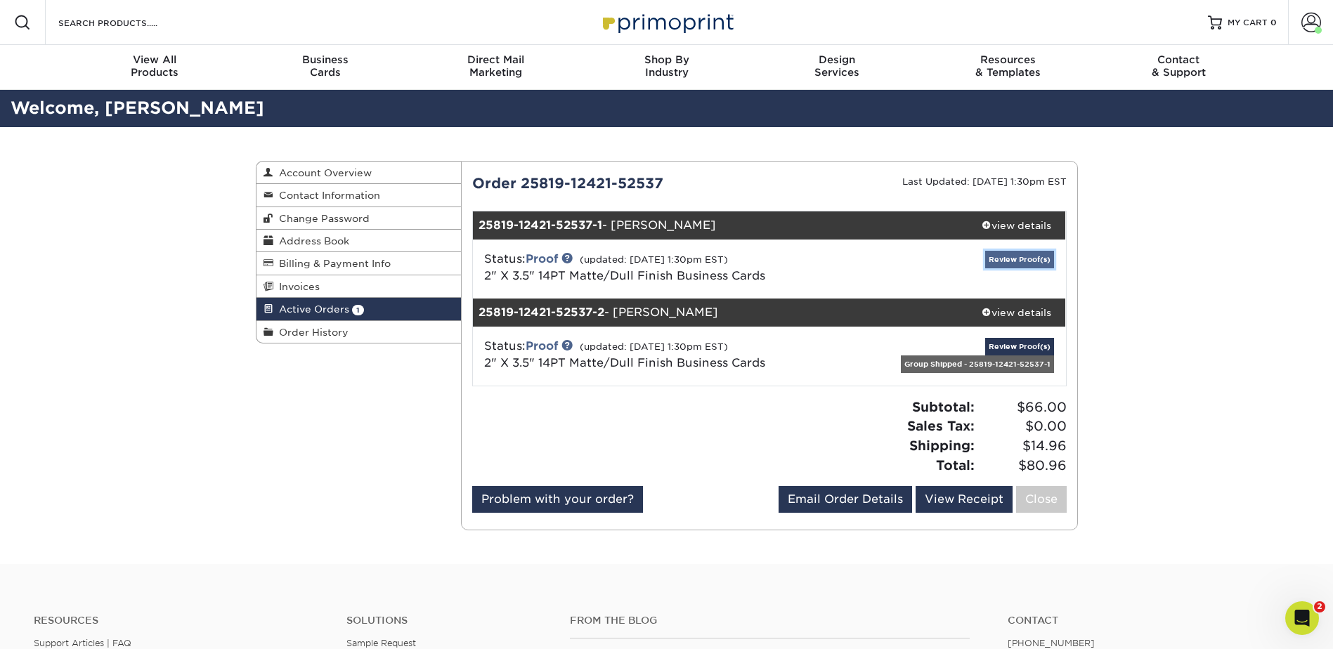
click at [1013, 259] on link "Review Proof(s)" at bounding box center [1019, 260] width 69 height 18
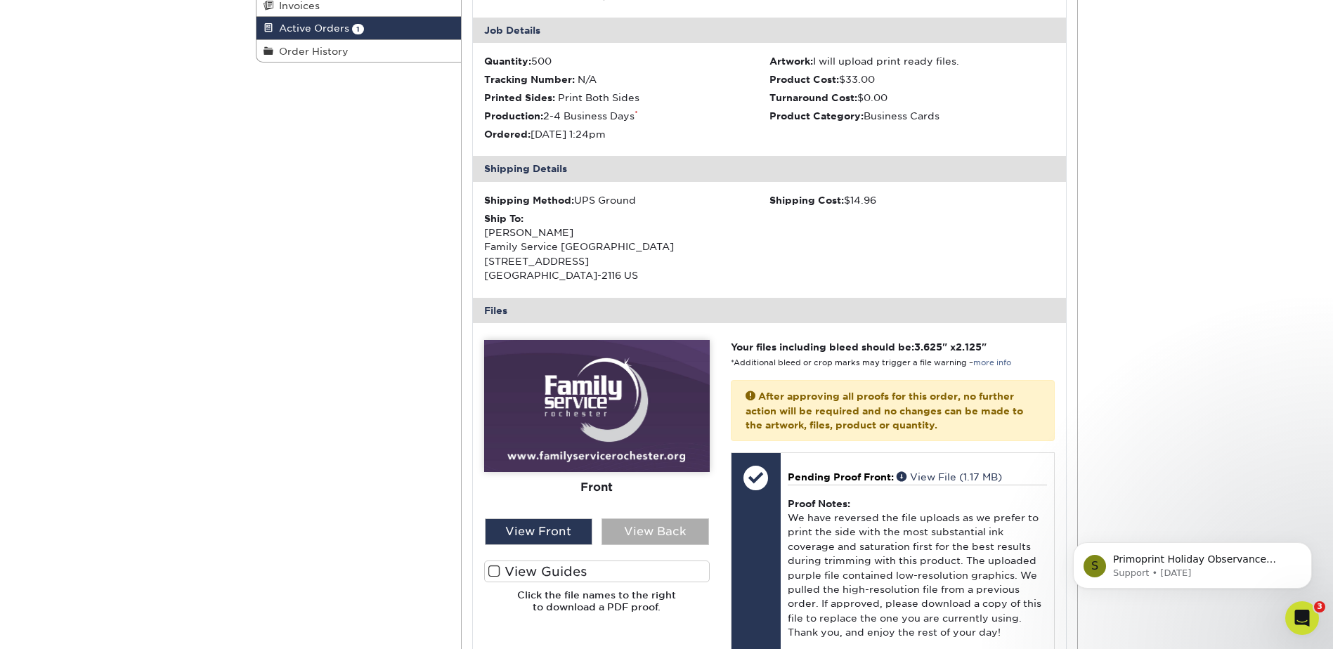
click at [668, 527] on div "View Back" at bounding box center [656, 532] width 108 height 27
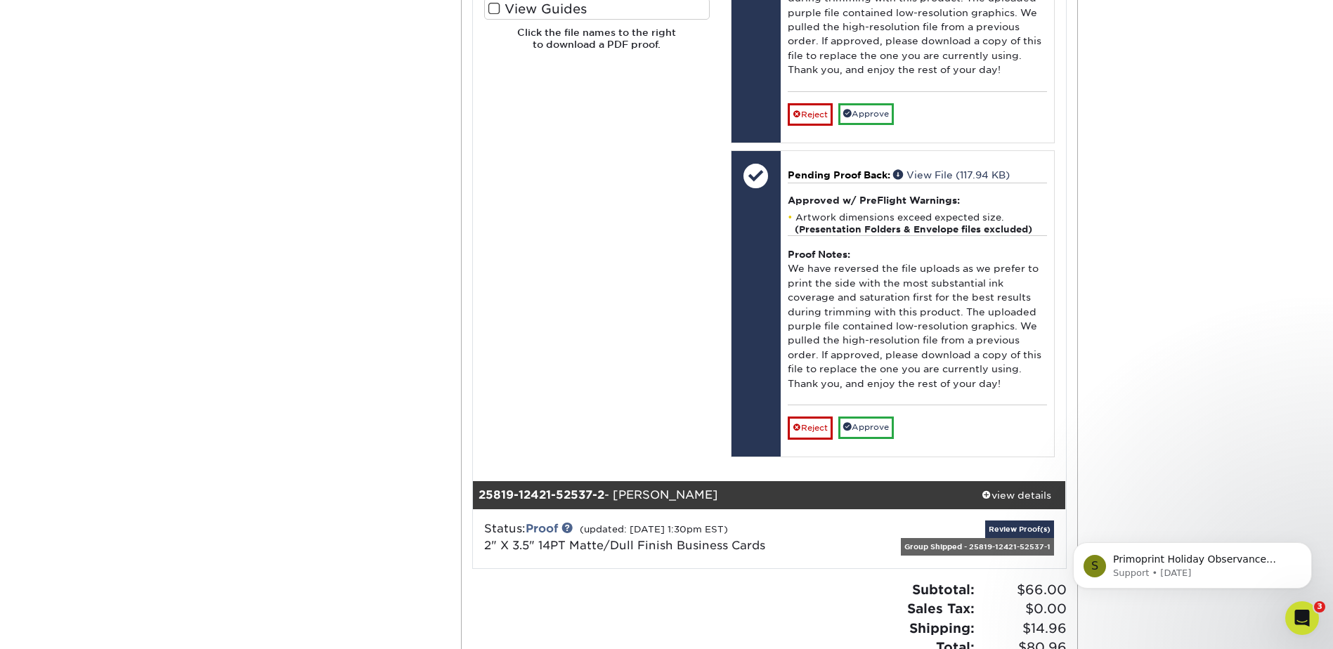
scroll to position [703, 0]
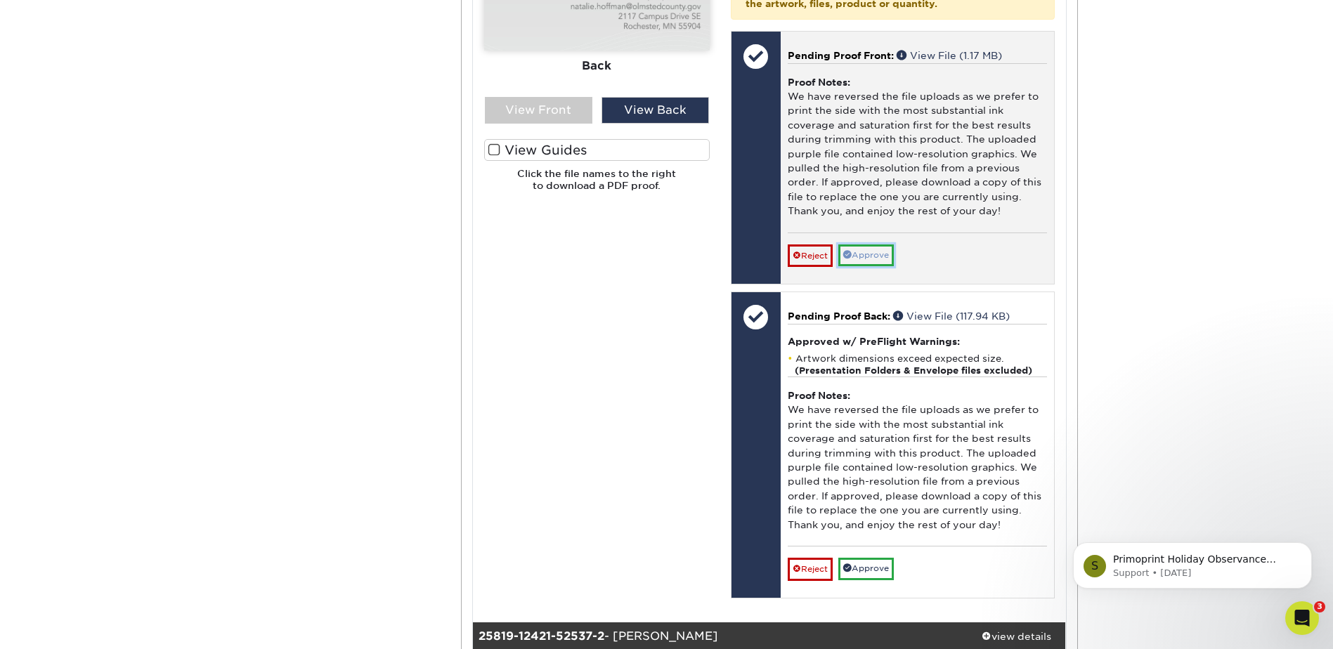
click at [866, 261] on link "Approve" at bounding box center [866, 256] width 56 height 22
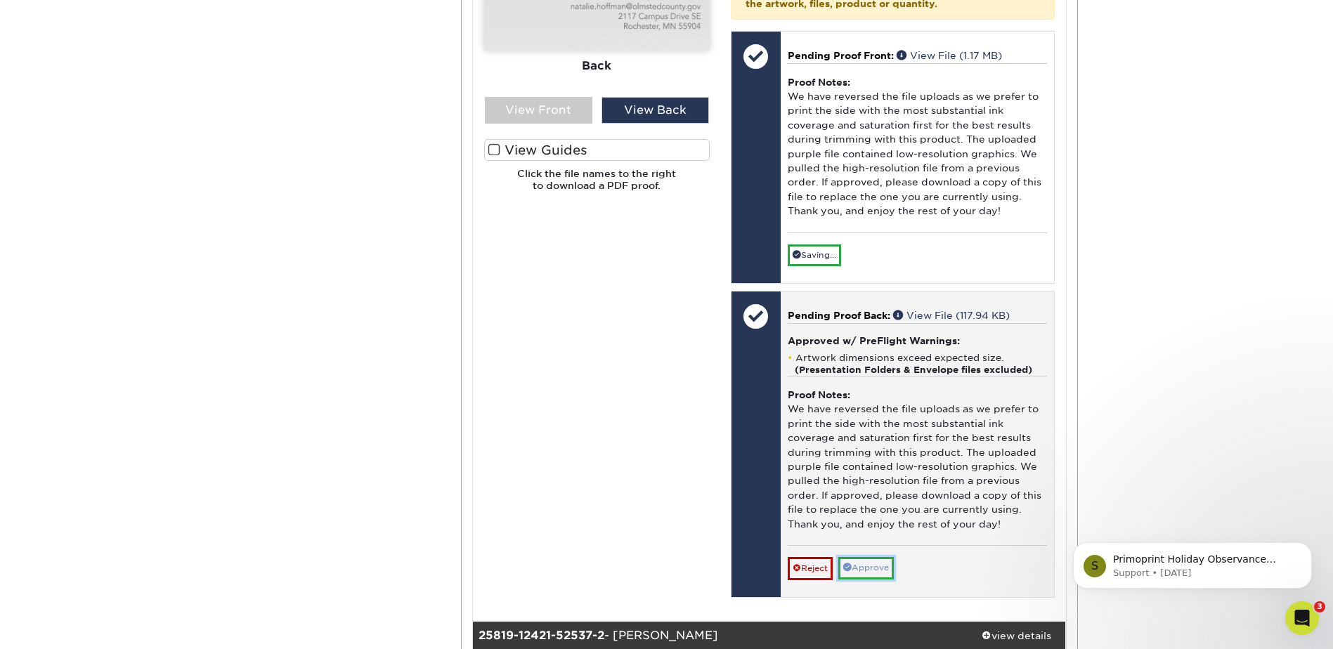
click at [864, 566] on link "Approve" at bounding box center [866, 568] width 56 height 22
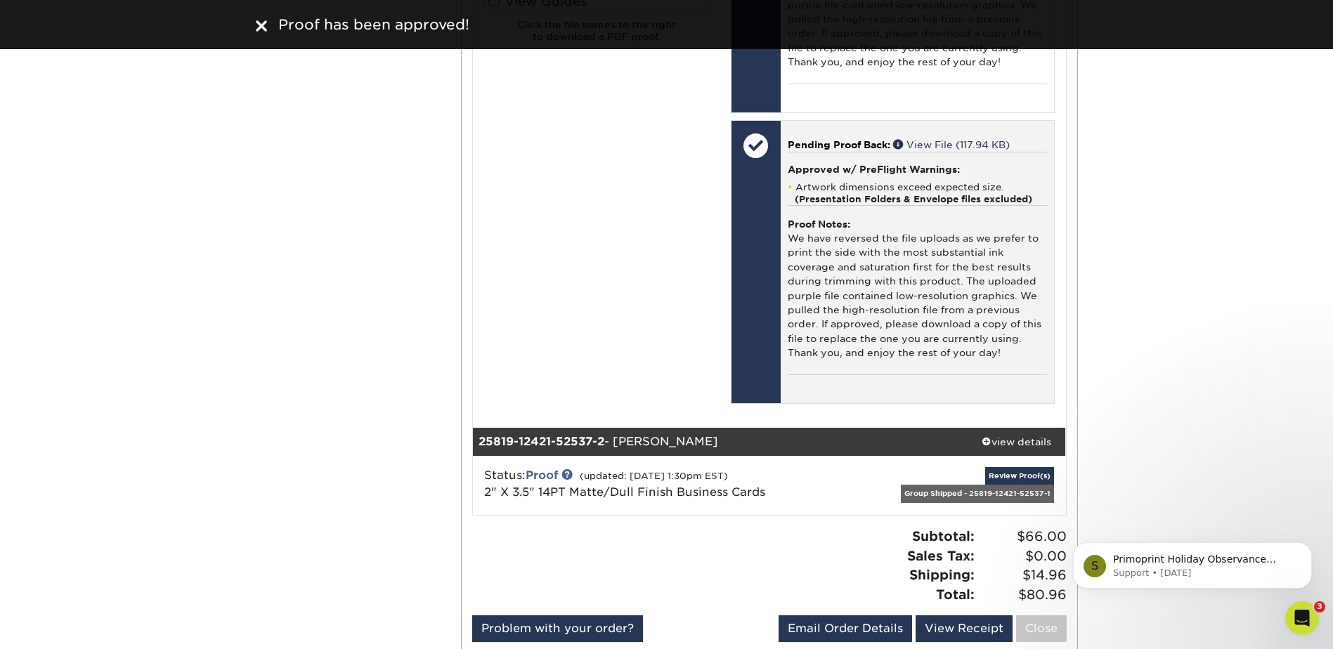
scroll to position [984, 0]
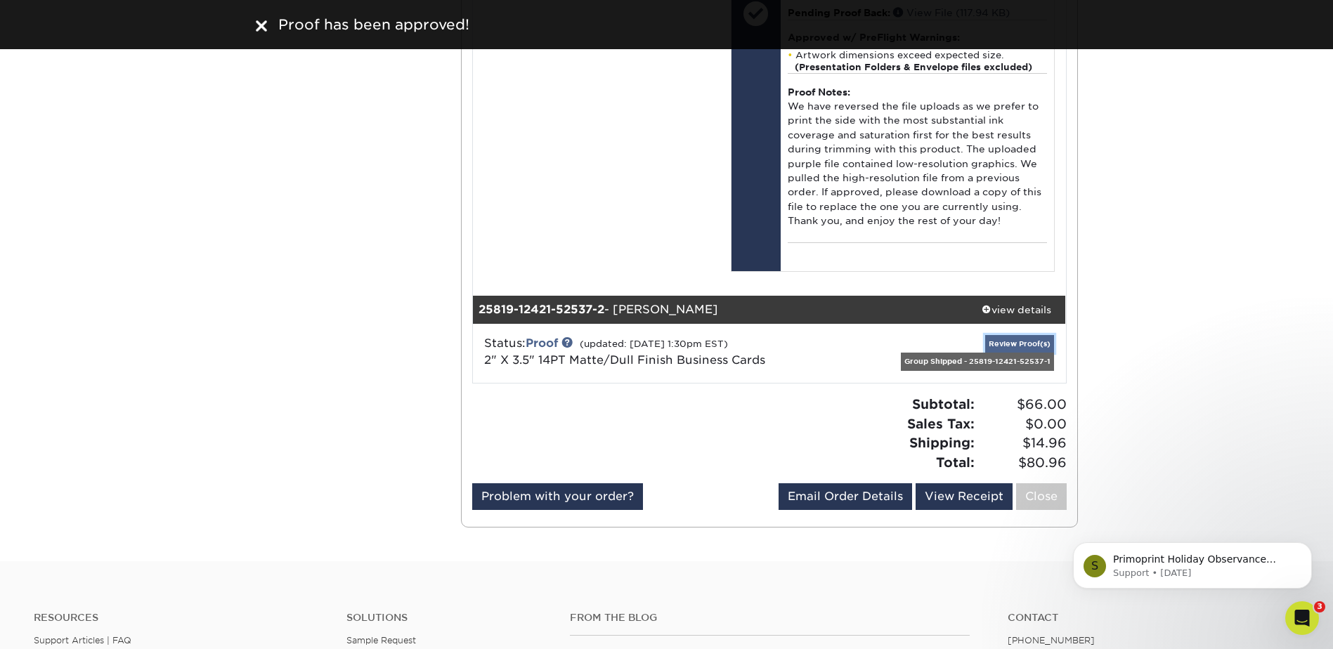
click at [1020, 344] on link "Review Proof(s)" at bounding box center [1019, 344] width 69 height 18
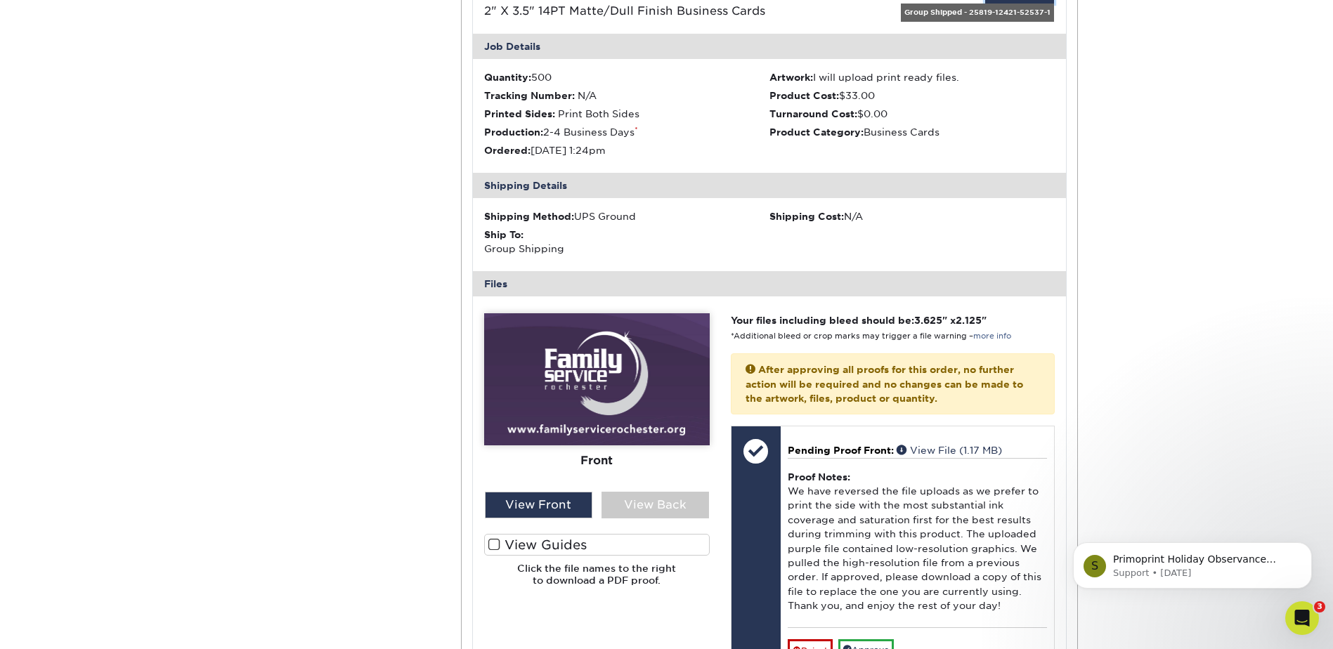
scroll to position [1335, 0]
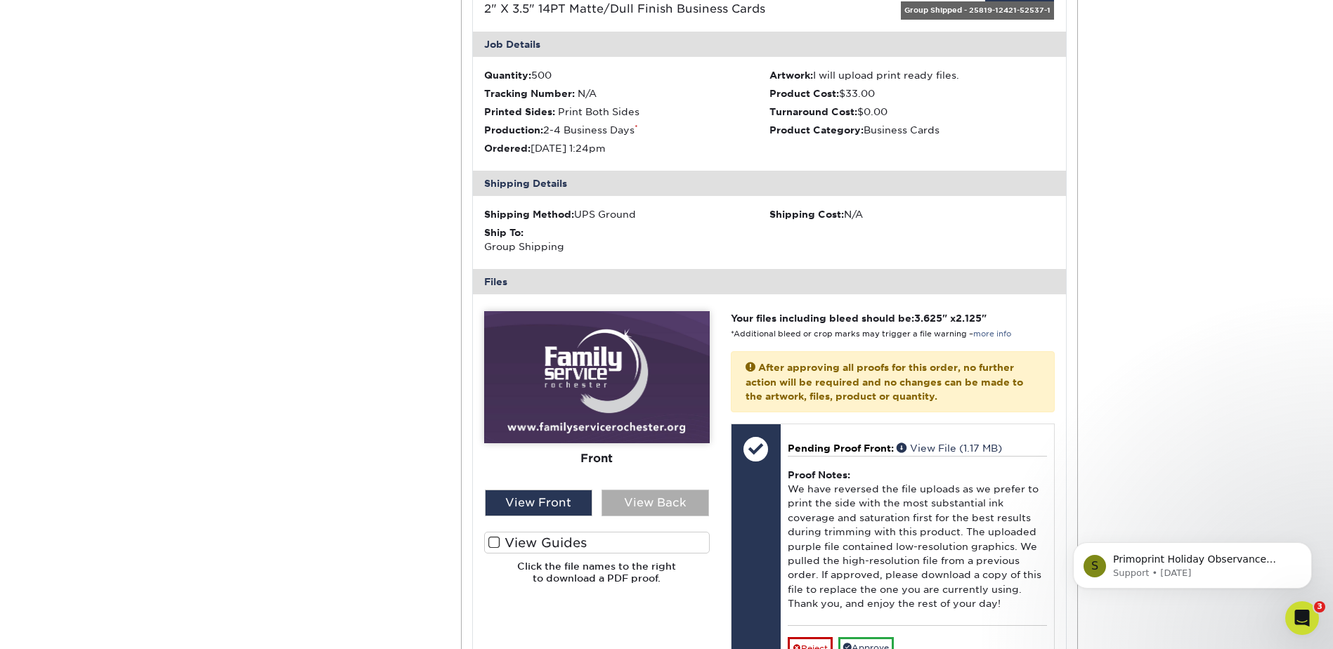
click at [649, 503] on div "View Back" at bounding box center [656, 503] width 108 height 27
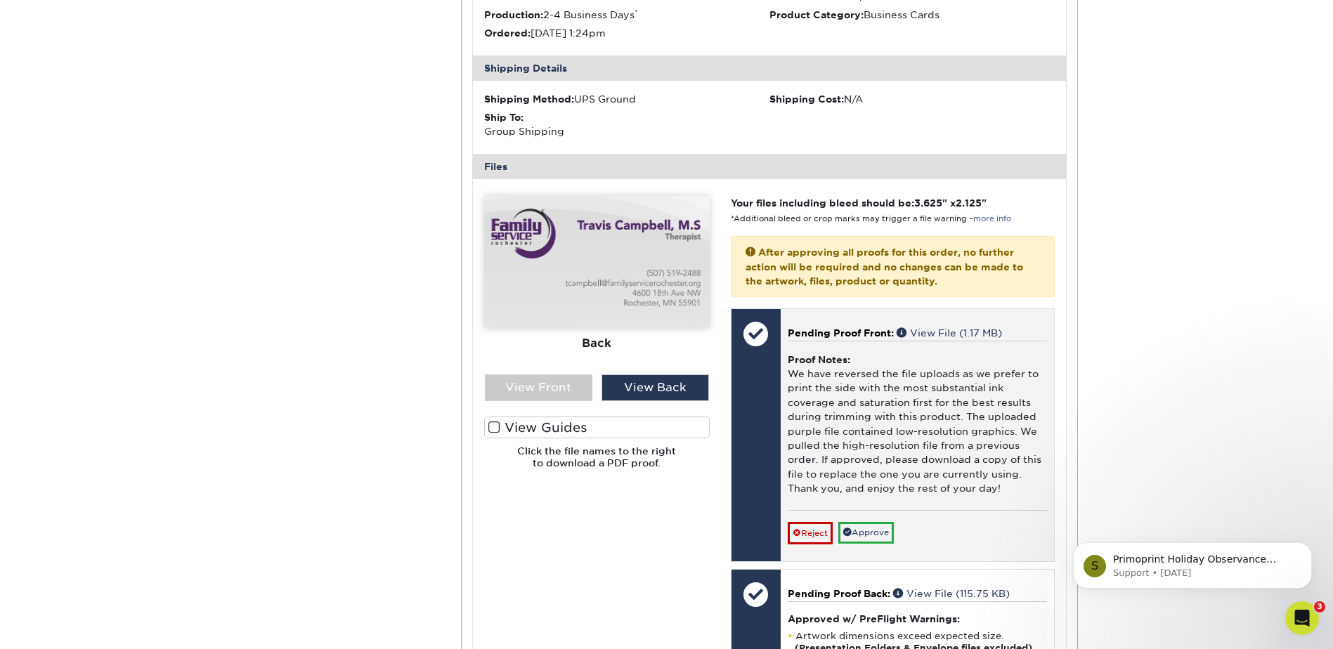
scroll to position [1476, 0]
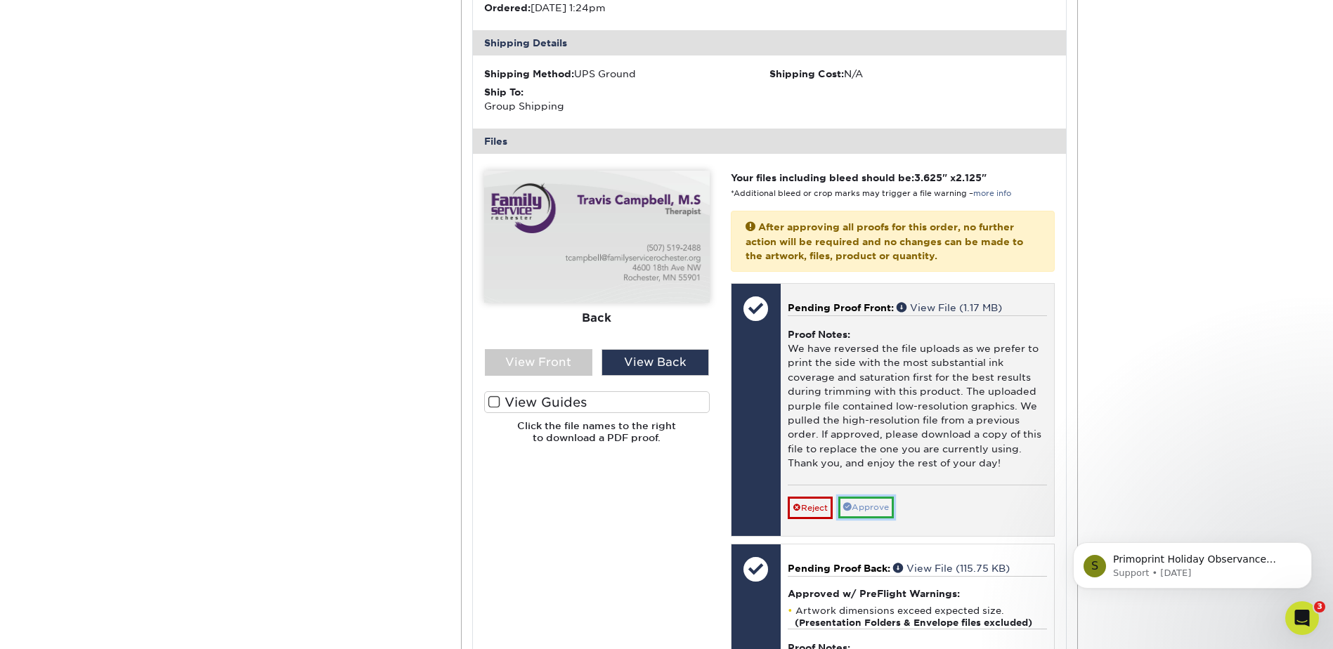
click at [887, 509] on link "Approve" at bounding box center [866, 508] width 56 height 22
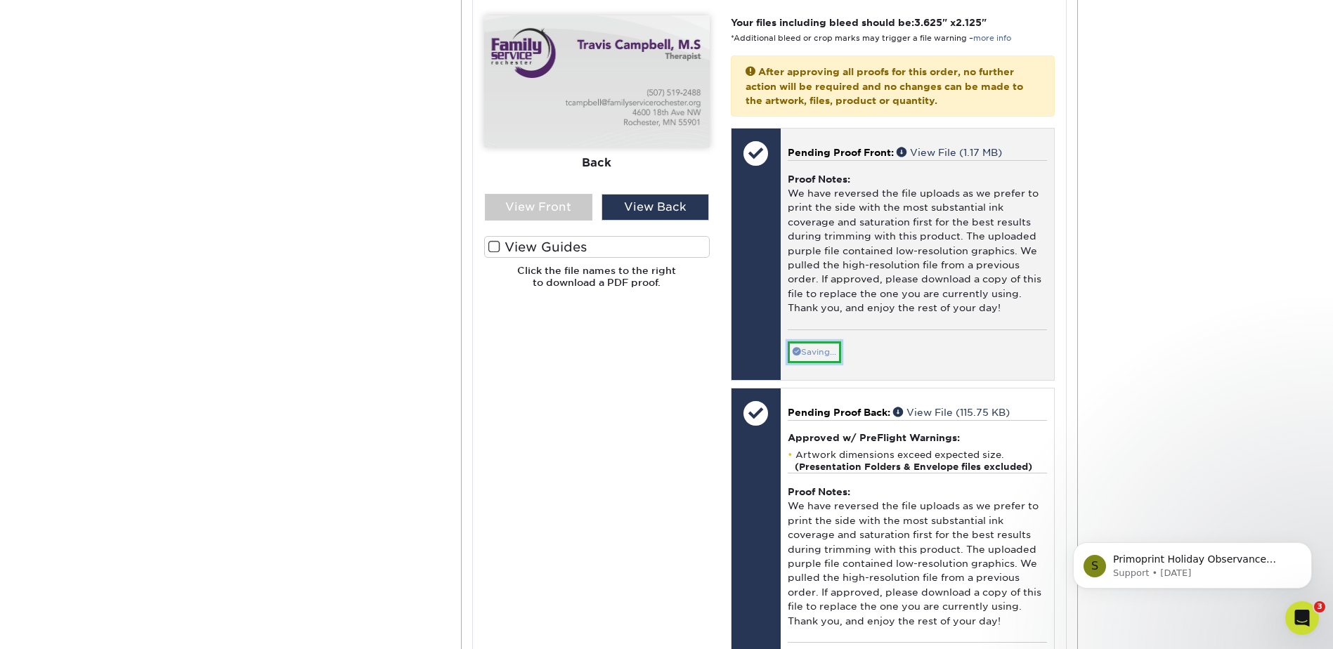
scroll to position [1687, 0]
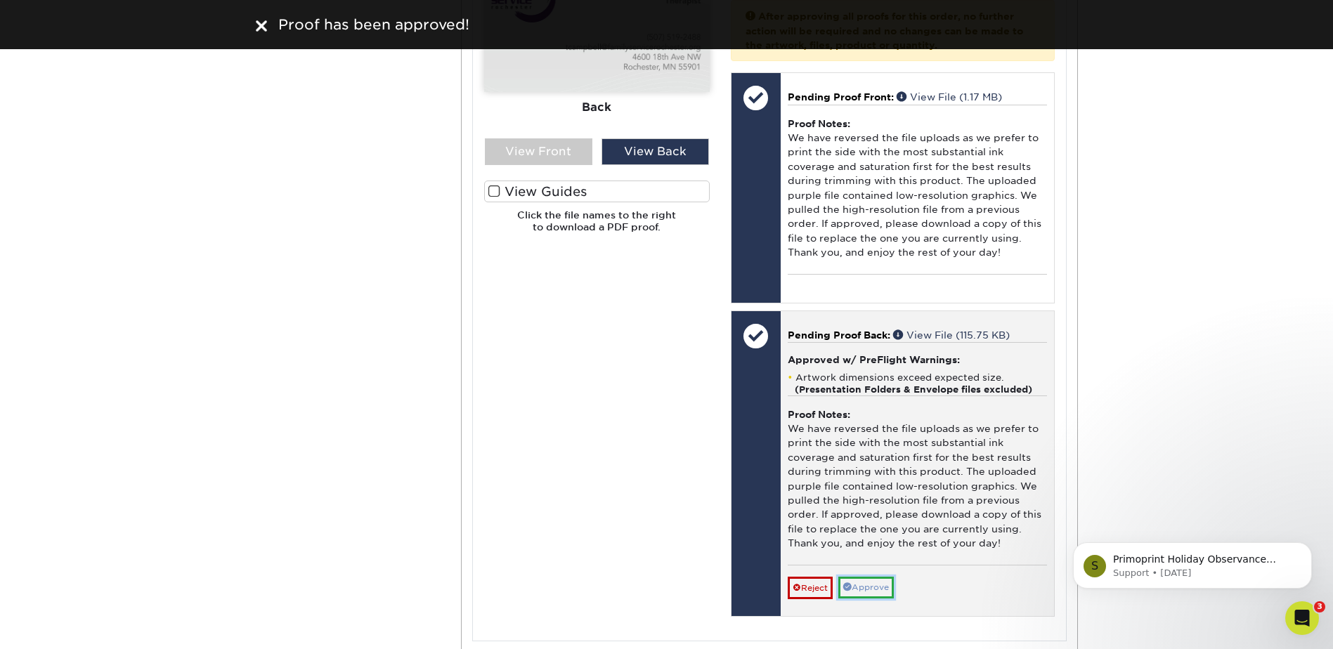
click at [872, 591] on link "Approve" at bounding box center [866, 588] width 56 height 22
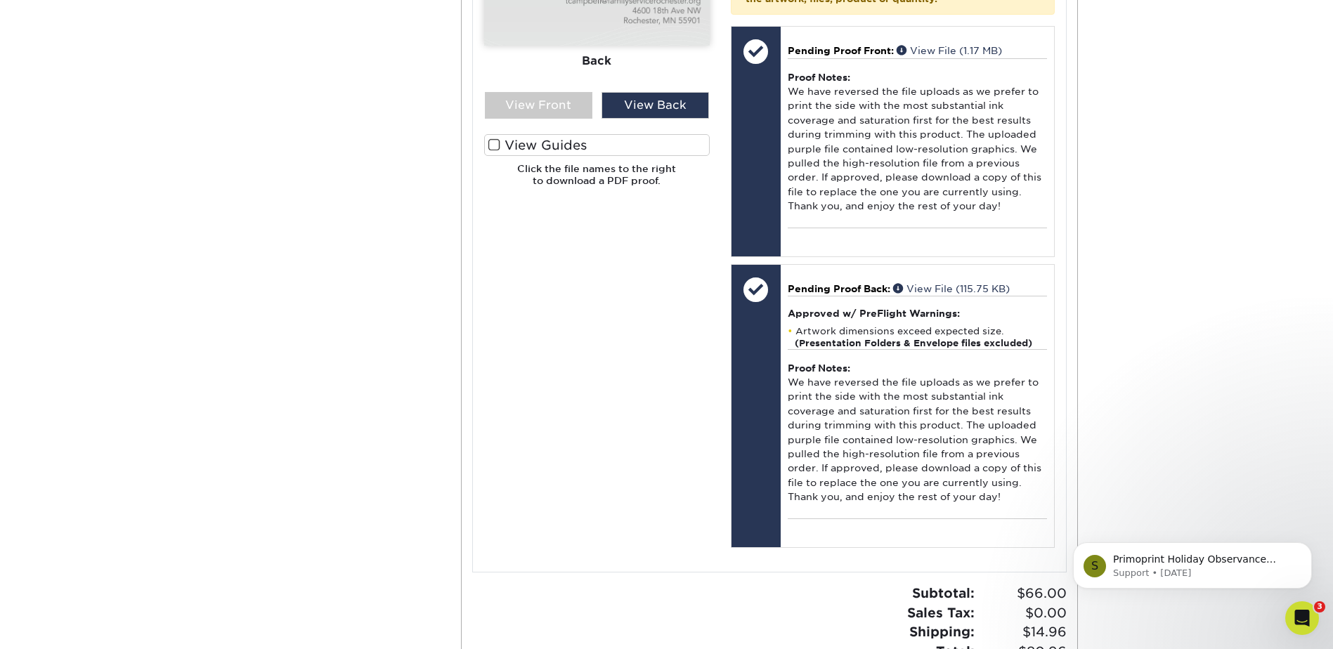
scroll to position [1613, 0]
